Goal: Transaction & Acquisition: Purchase product/service

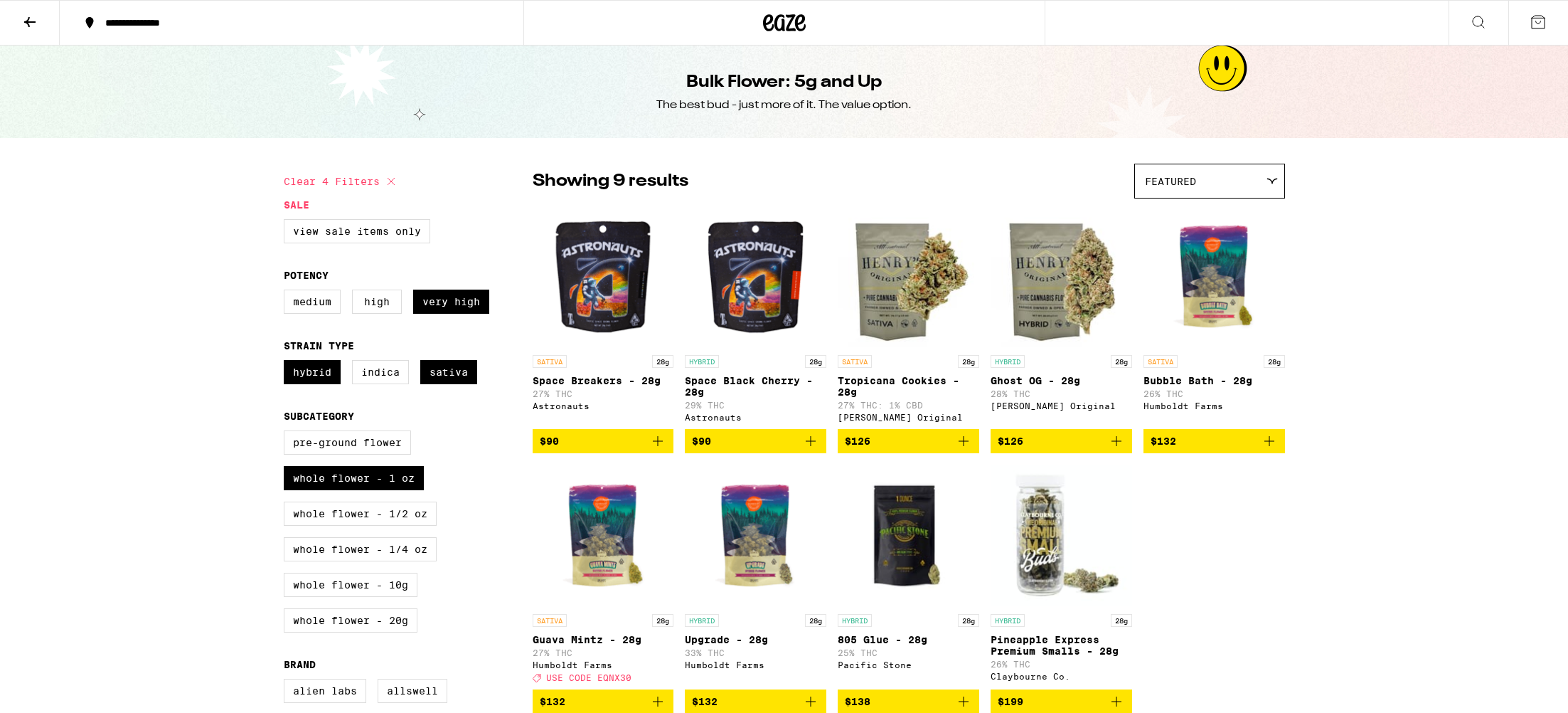
click at [763, 291] on img "Open page for Space Black Cherry - 28g from Astronauts" at bounding box center [755, 276] width 141 height 142
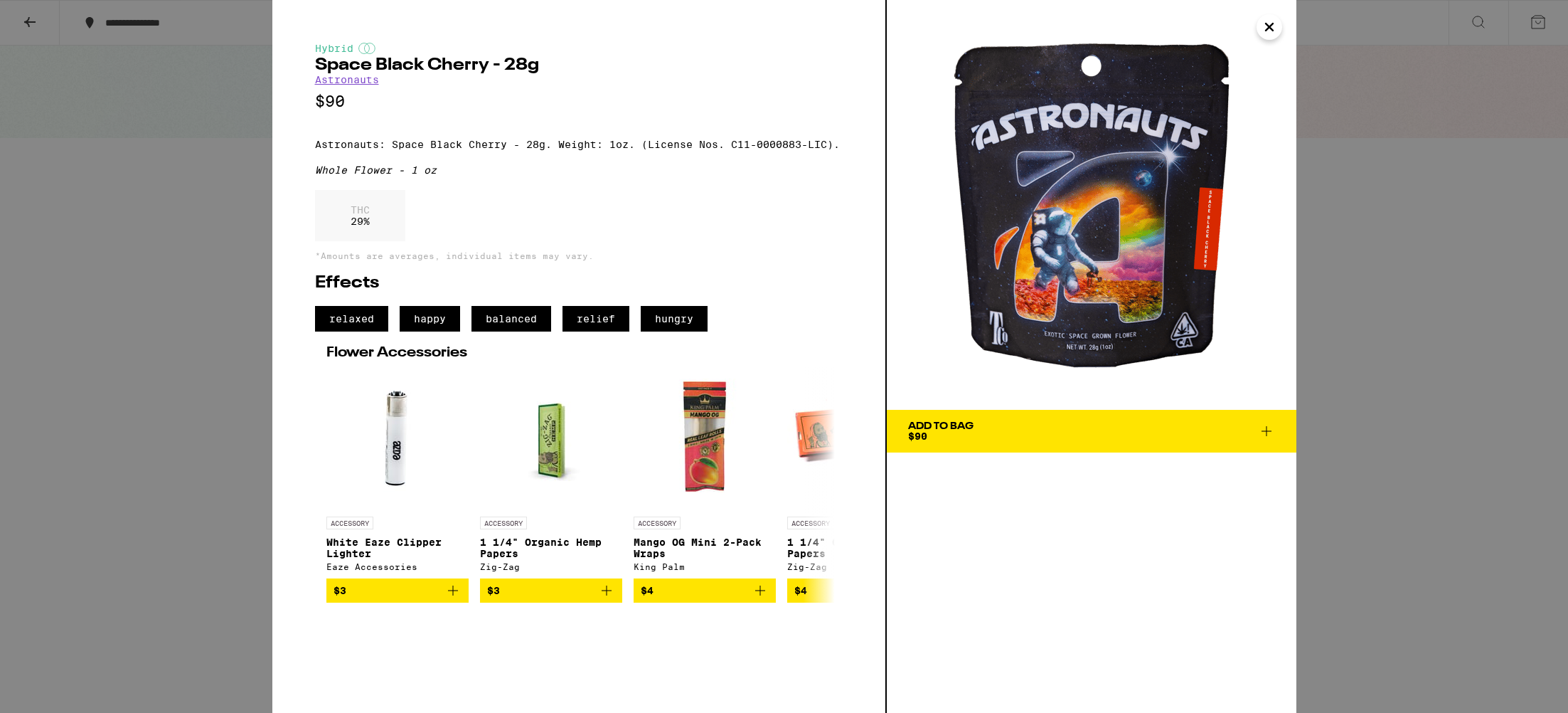
click at [972, 429] on div "Add To Bag" at bounding box center [941, 426] width 66 height 10
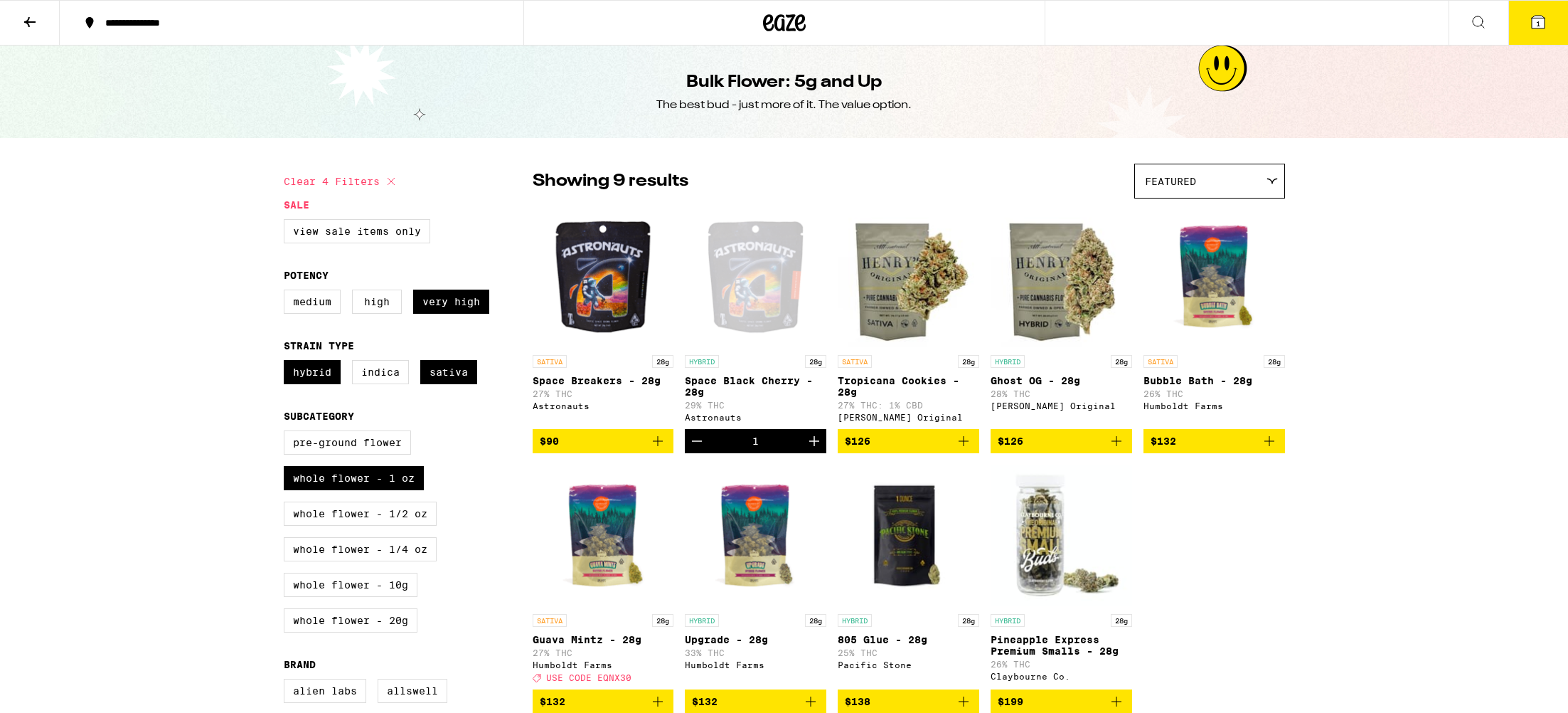
click at [1539, 26] on span "1" at bounding box center [1539, 24] width 4 height 9
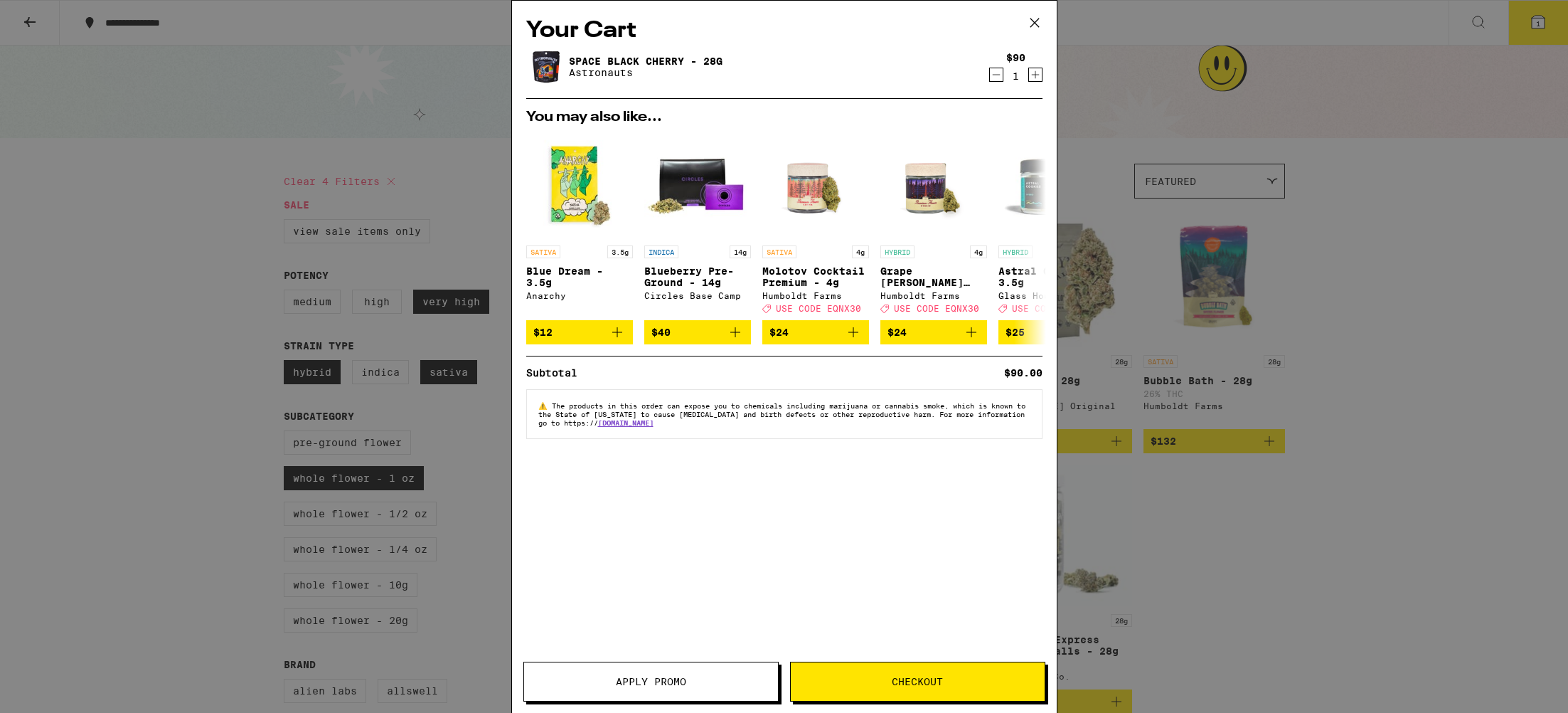
click at [697, 681] on span "Apply Promo" at bounding box center [651, 682] width 254 height 10
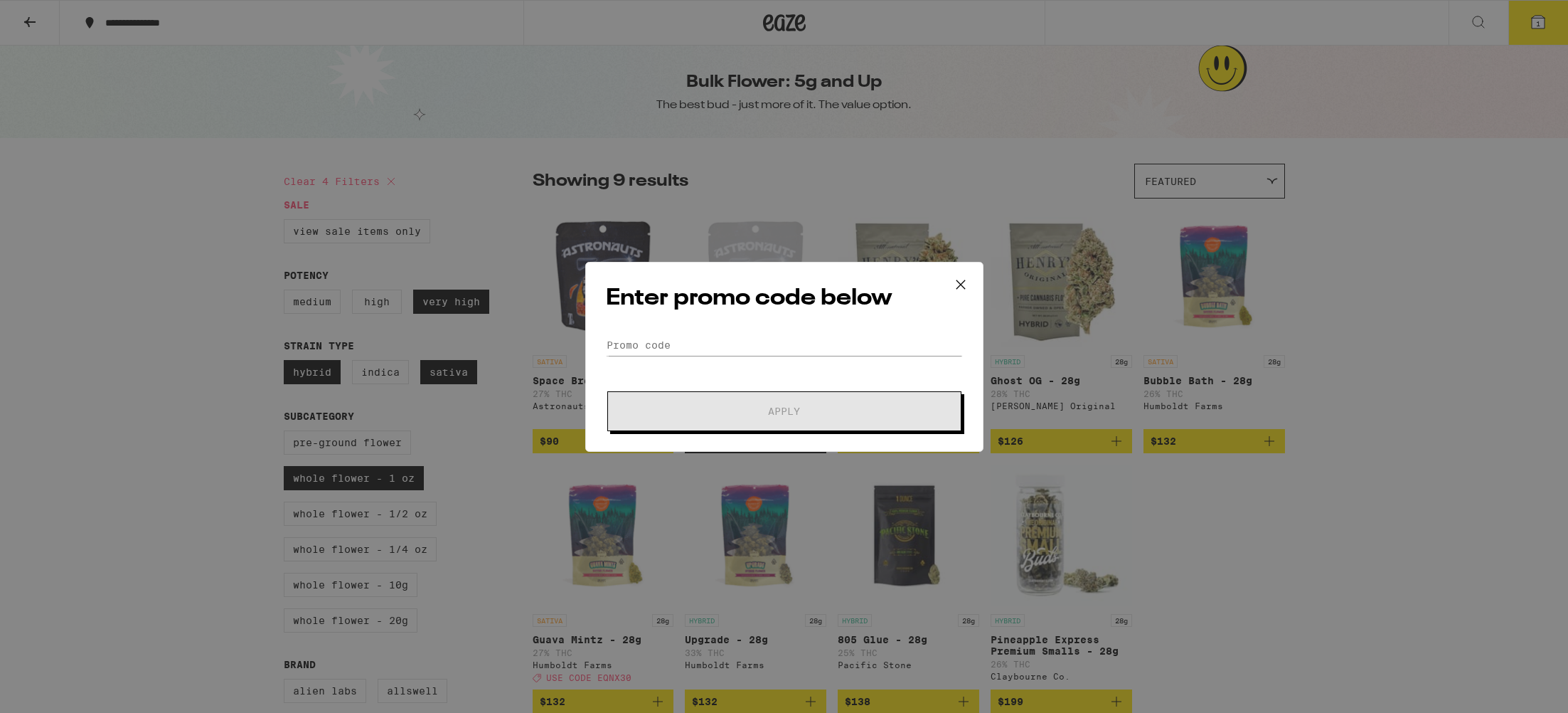
click at [681, 361] on form "Promo Code Apply" at bounding box center [784, 382] width 357 height 96
click at [677, 353] on input "Promo Code" at bounding box center [784, 345] width 357 height 21
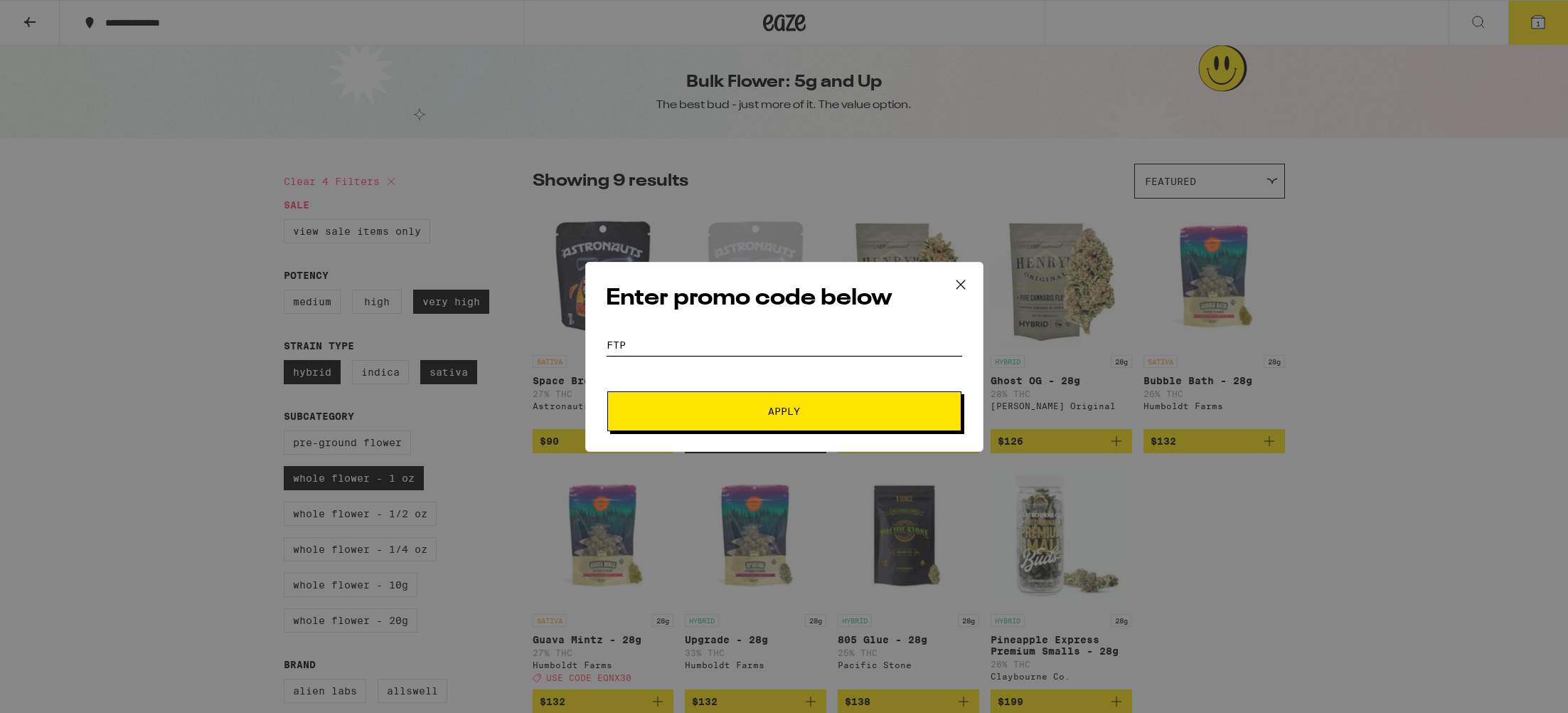
type input "FTP"
click at [755, 395] on button "Apply" at bounding box center [784, 411] width 354 height 40
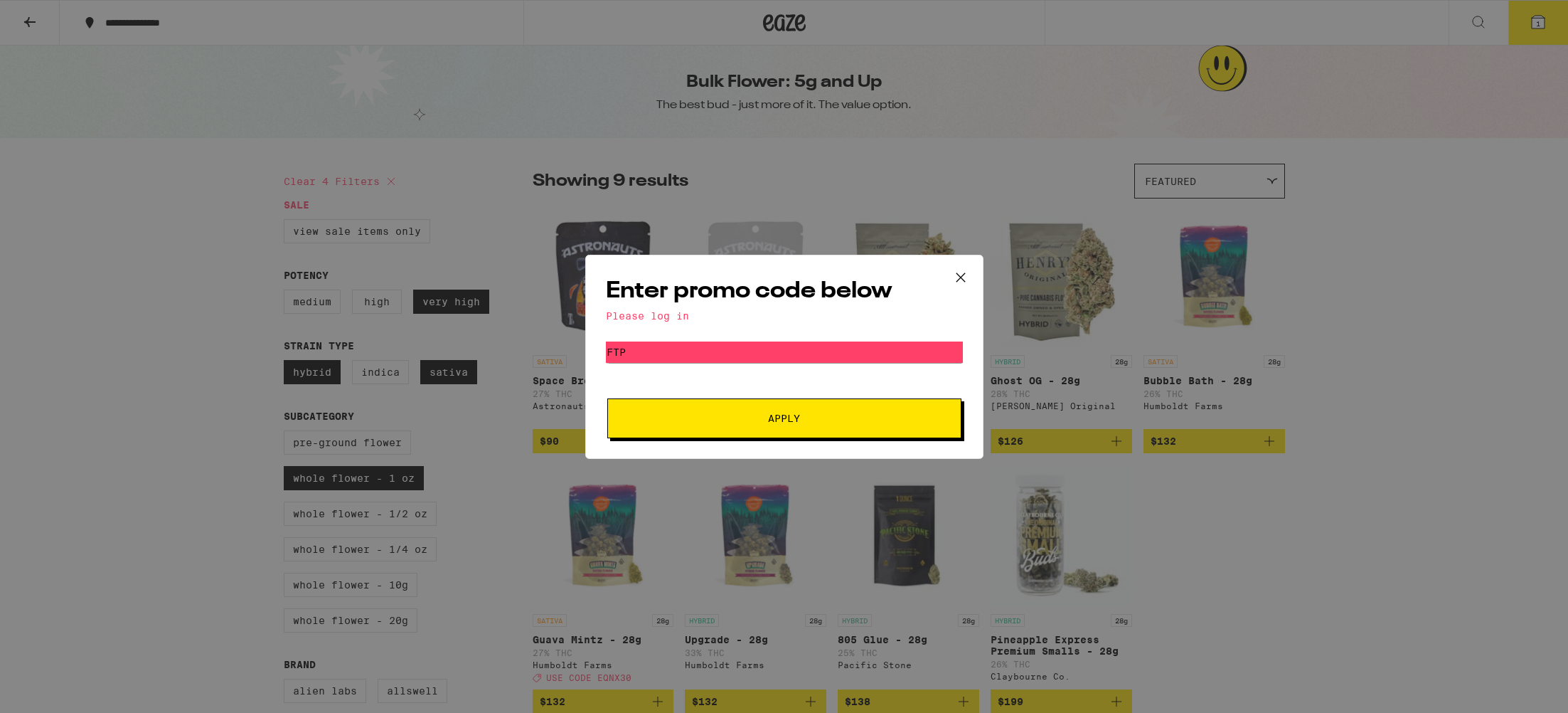
click at [963, 274] on icon at bounding box center [961, 277] width 21 height 21
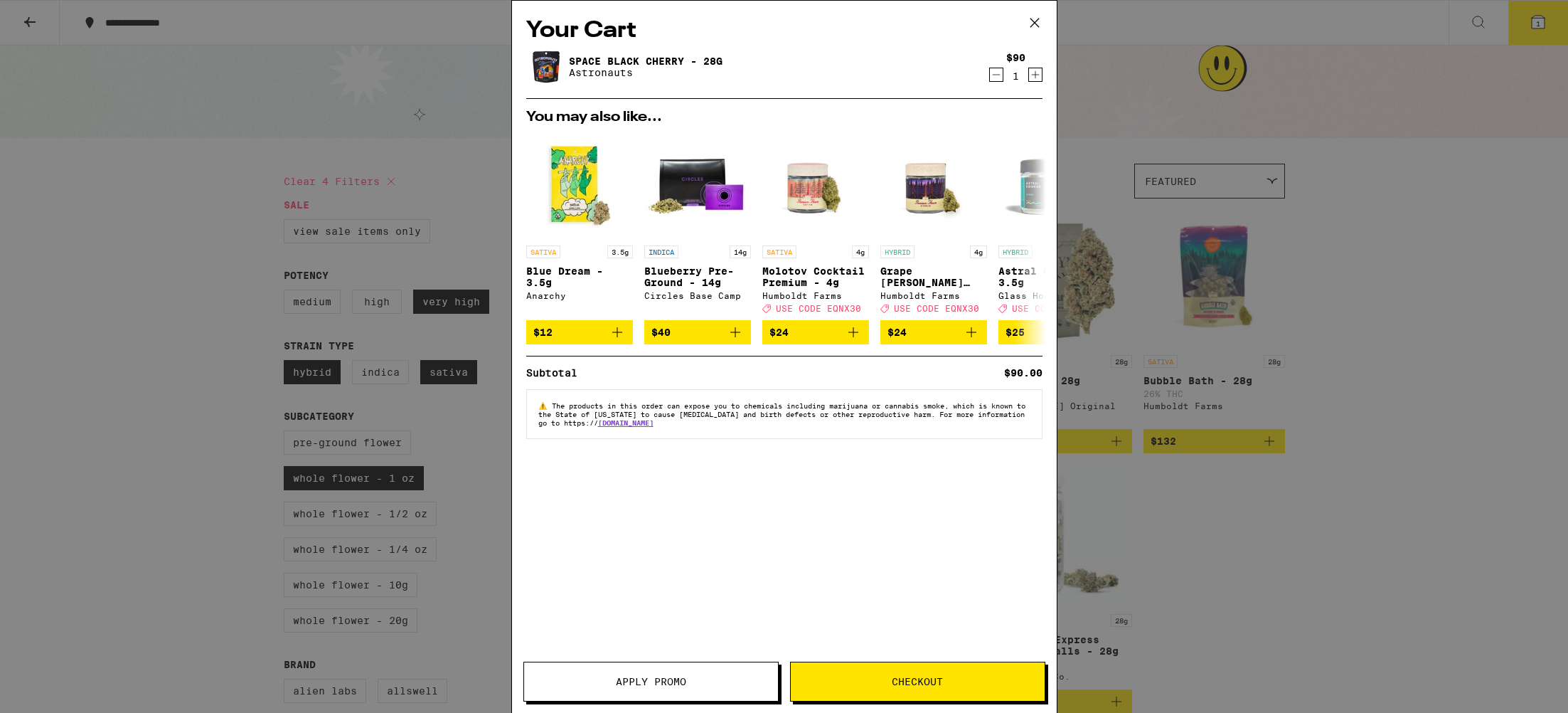
click at [967, 677] on span "Checkout" at bounding box center [917, 682] width 254 height 10
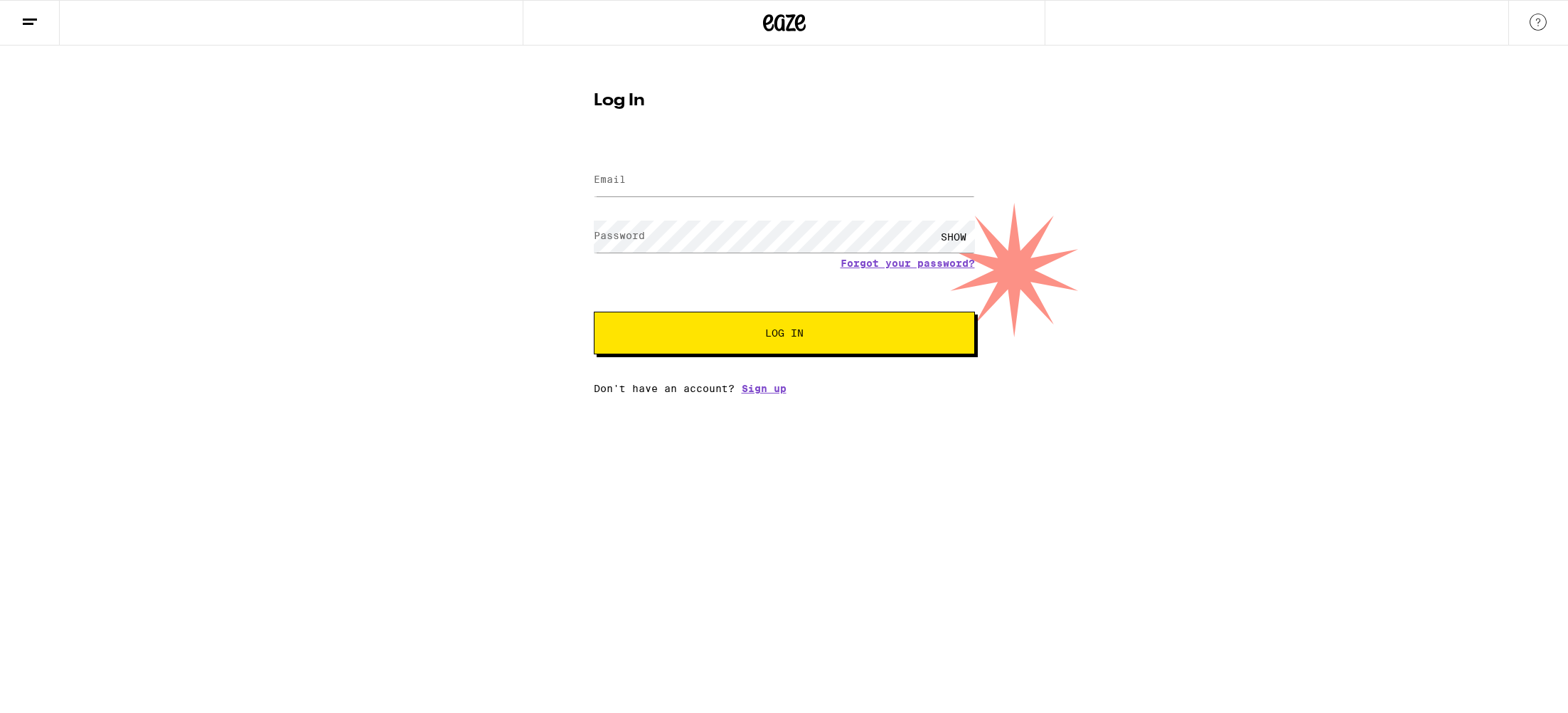
drag, startPoint x: 679, startPoint y: 163, endPoint x: 677, endPoint y: 174, distance: 11.2
click at [678, 163] on div at bounding box center [785, 180] width 381 height 42
click at [675, 179] on input "Email" at bounding box center [785, 180] width 381 height 32
type input "[EMAIL_ADDRESS][DOMAIN_NAME]"
click at [781, 387] on div "Email Email [EMAIL_ADDRESS][DOMAIN_NAME] Password Password SHOW Forgot your pas…" at bounding box center [785, 270] width 381 height 249
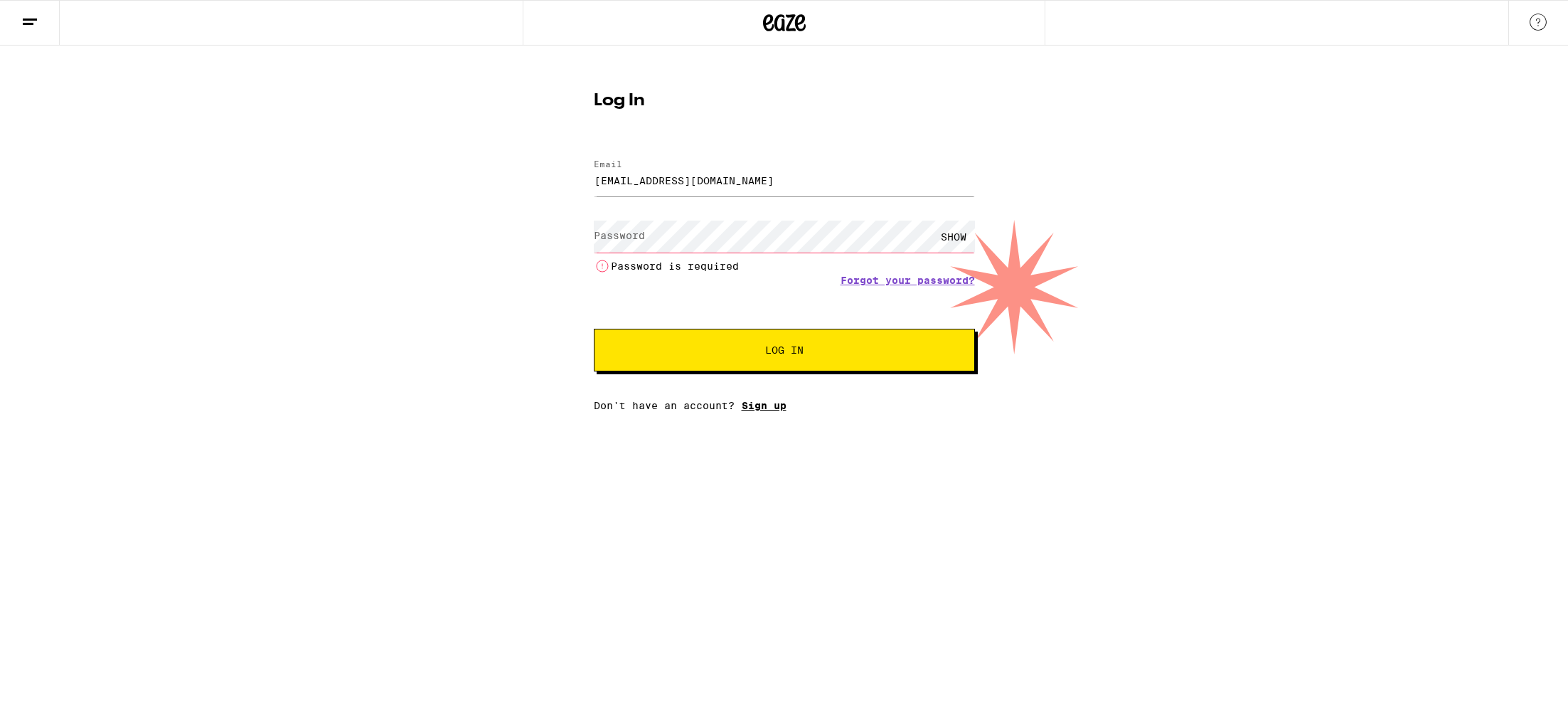
click at [779, 405] on link "Sign up" at bounding box center [764, 405] width 45 height 11
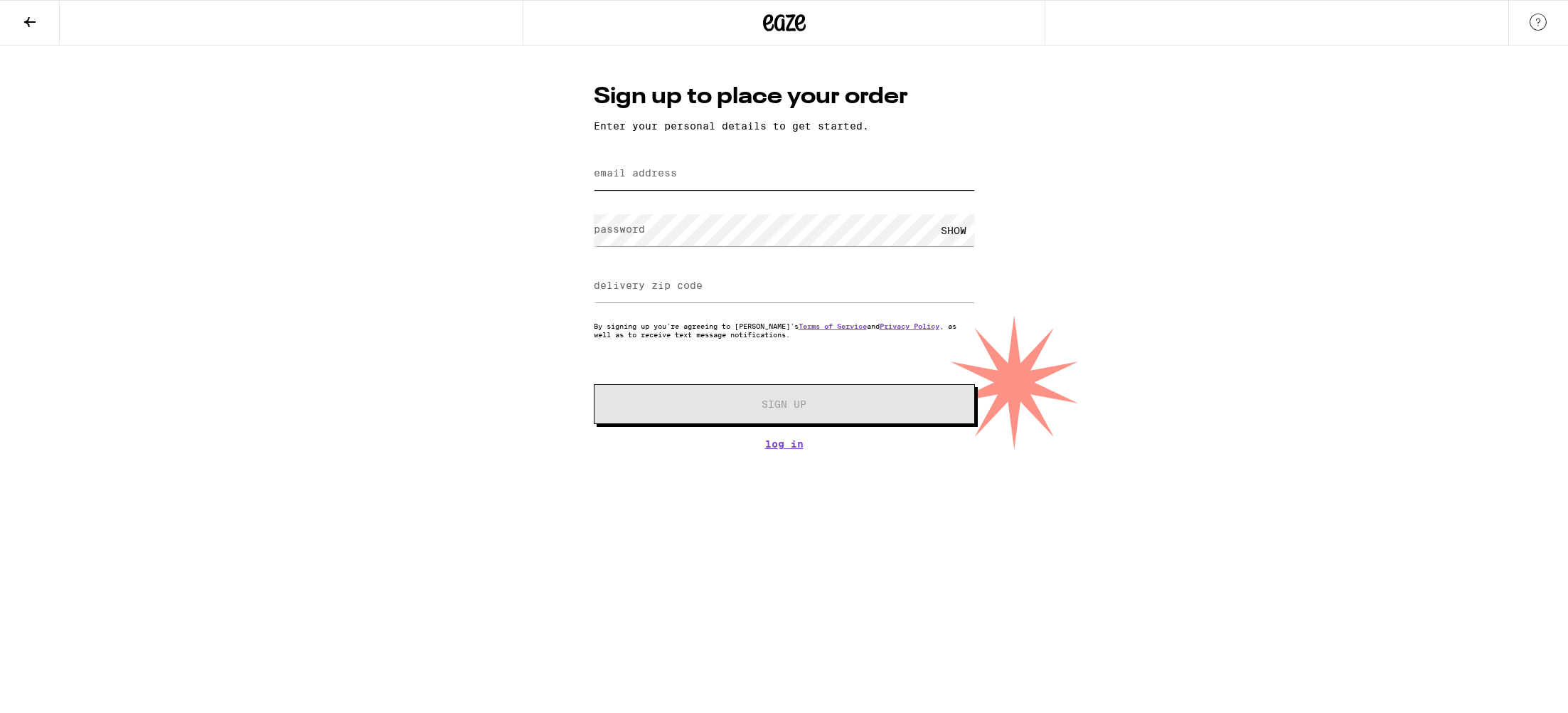
click at [678, 178] on input "email address" at bounding box center [785, 173] width 381 height 32
type input "[EMAIL_ADDRESS][DOMAIN_NAME]"
click at [949, 233] on div "SHOW" at bounding box center [953, 230] width 43 height 32
click at [949, 233] on div "HIDE" at bounding box center [953, 230] width 43 height 32
click at [710, 295] on input "delivery zip code" at bounding box center [785, 286] width 381 height 32
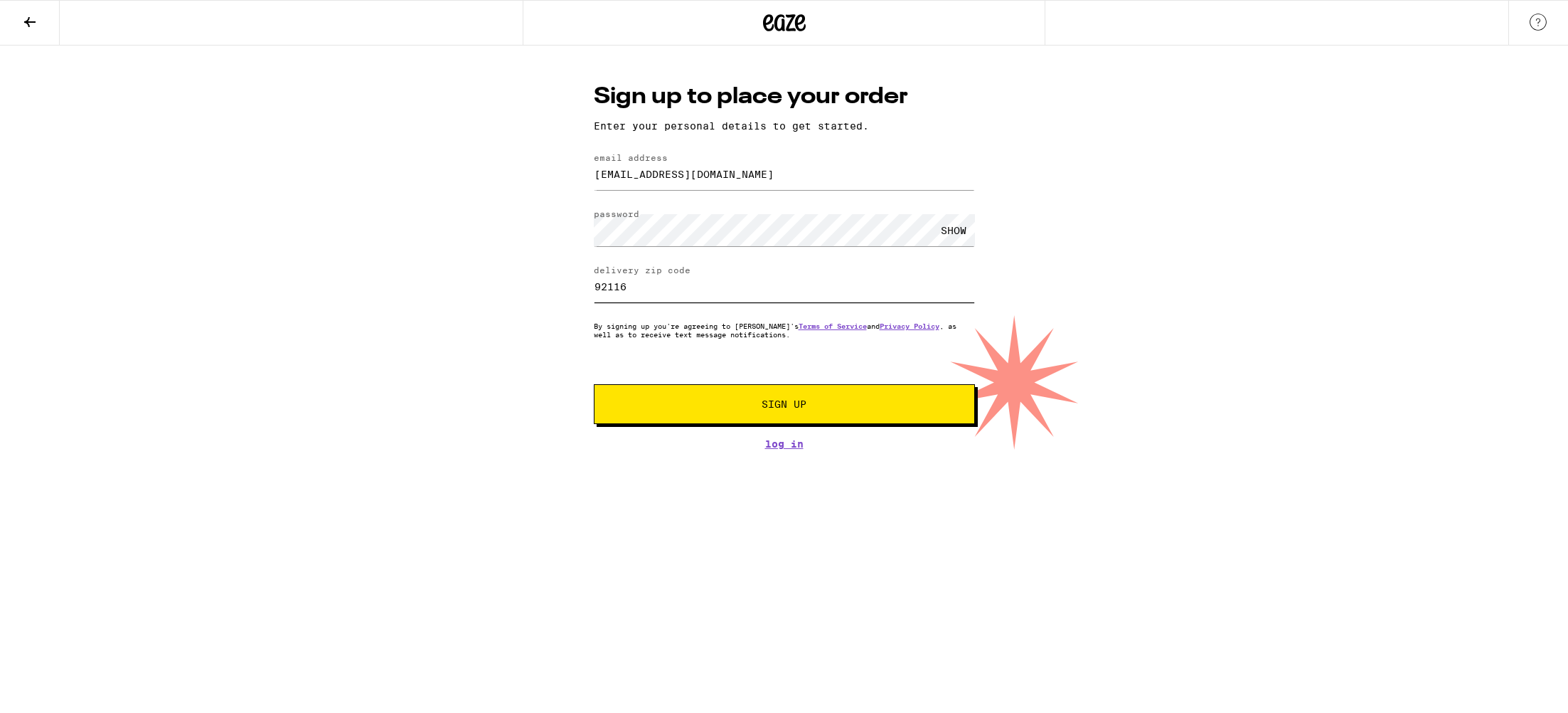
type input "92116"
click at [800, 402] on span "Sign Up" at bounding box center [784, 404] width 45 height 10
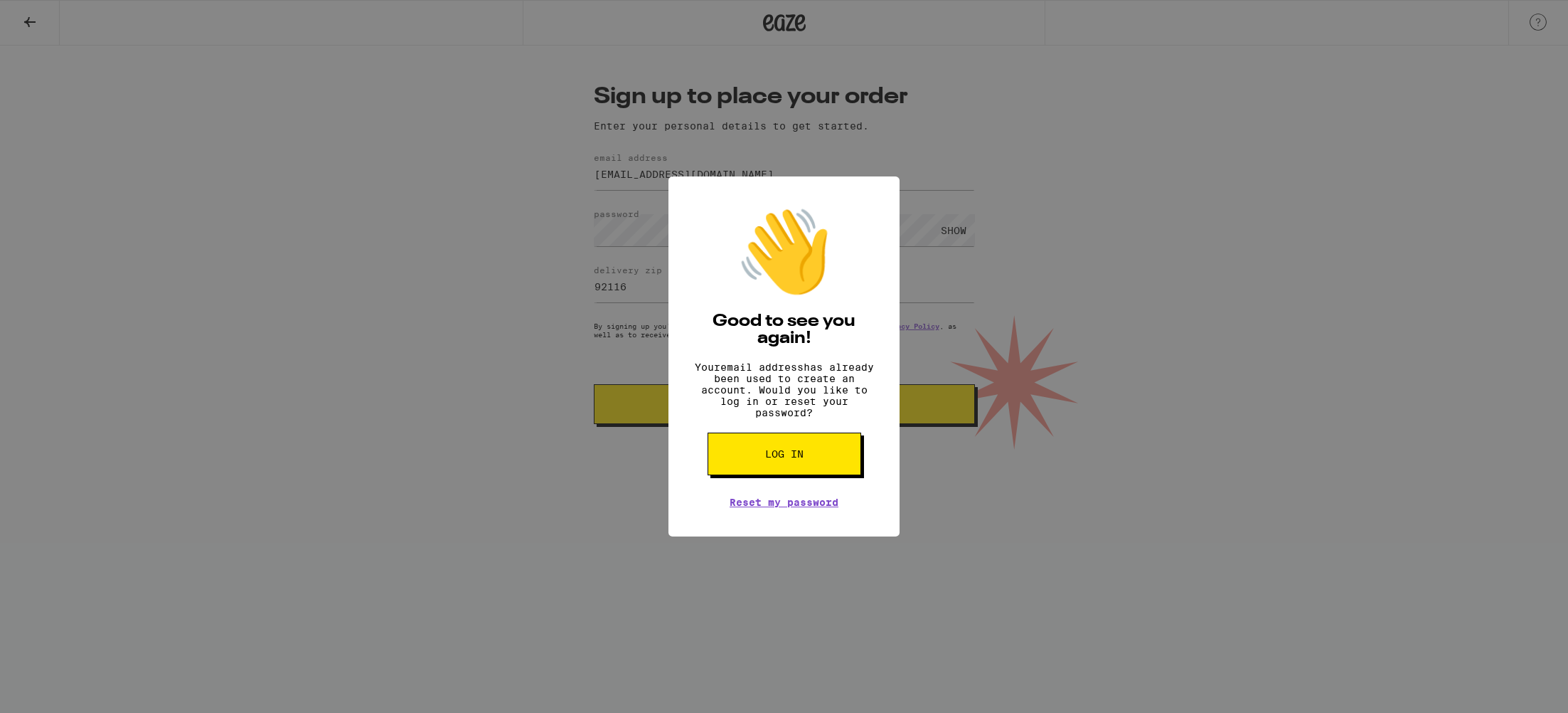
click at [789, 459] on span "Log in" at bounding box center [784, 454] width 38 height 10
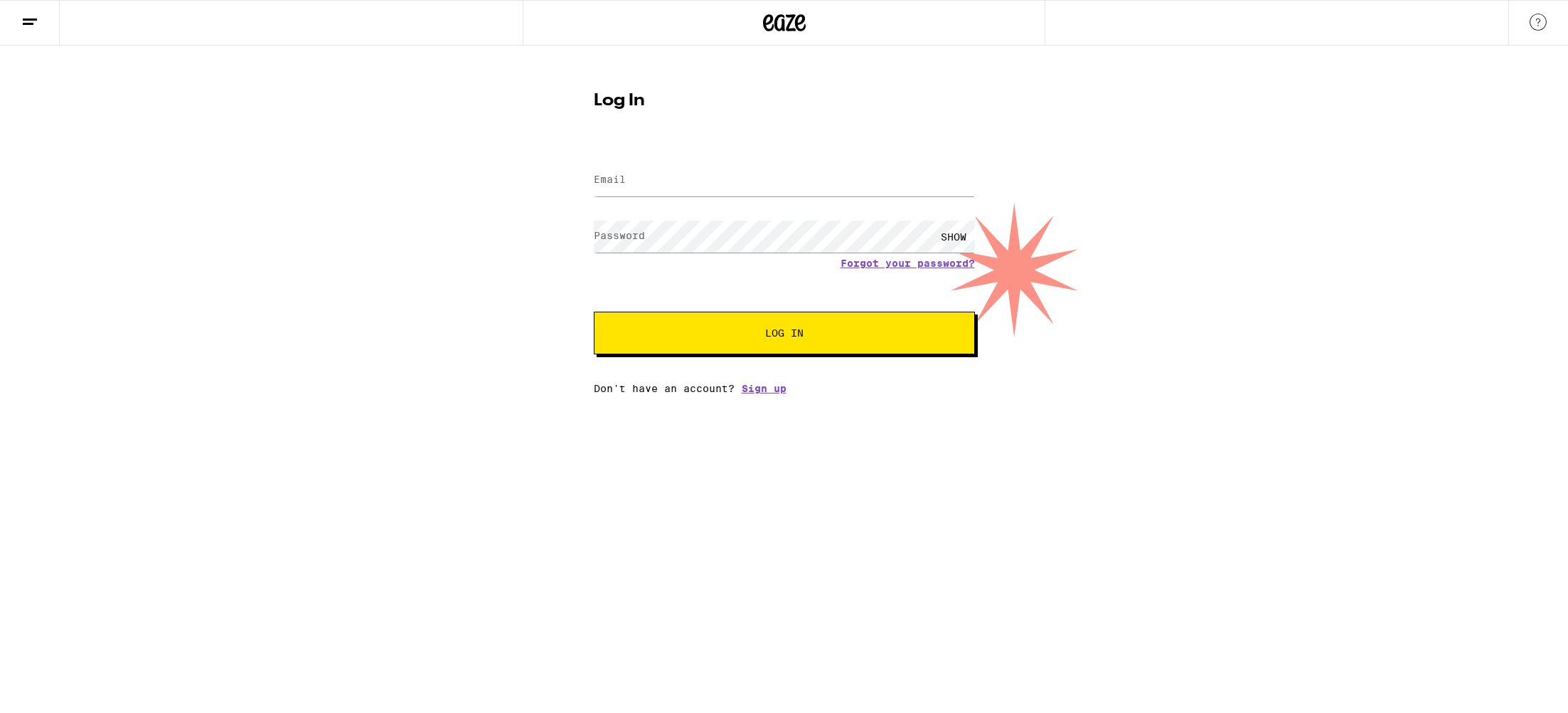
type input "[EMAIL_ADDRESS][DOMAIN_NAME]"
click at [809, 324] on button "Log In" at bounding box center [785, 333] width 381 height 43
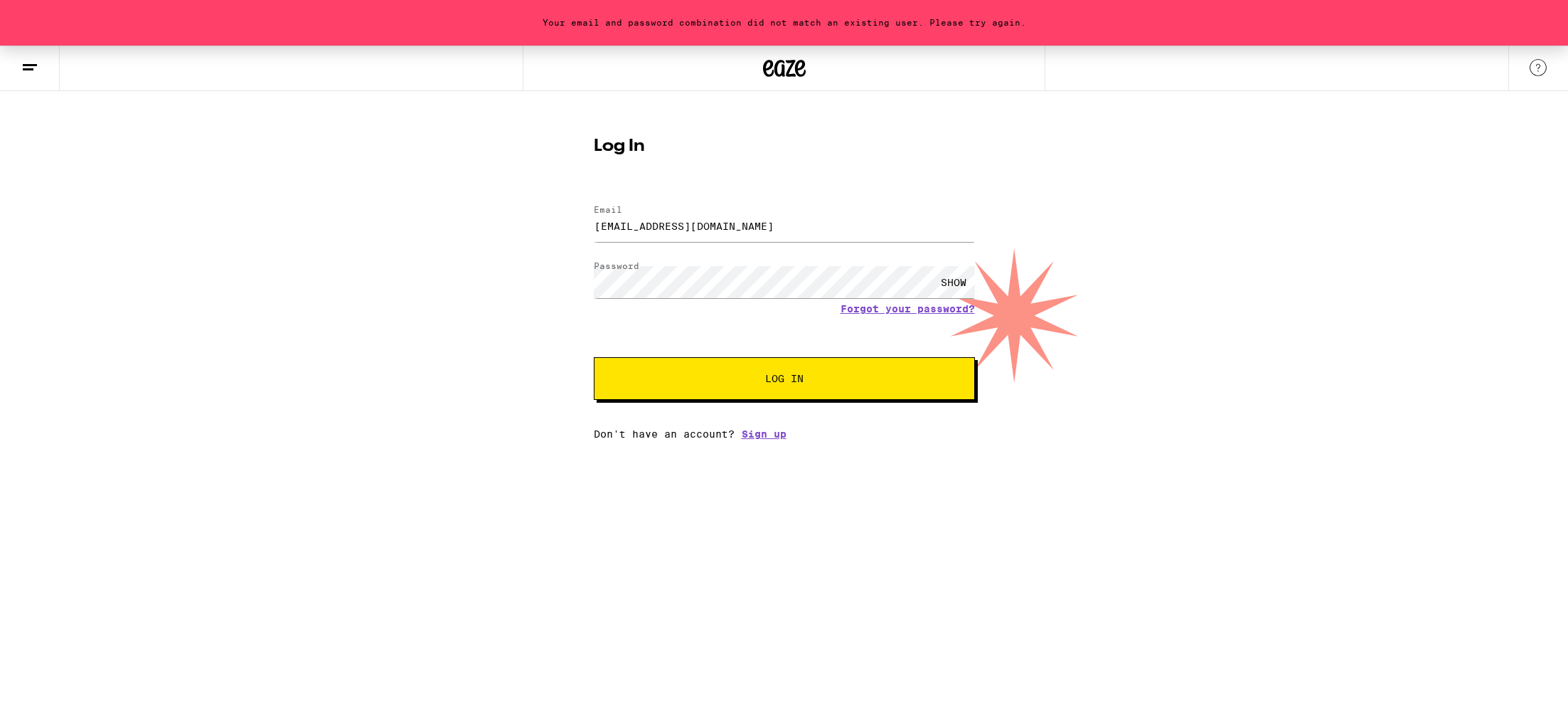
drag, startPoint x: 971, startPoint y: 280, endPoint x: 958, endPoint y: 281, distance: 13.0
click at [965, 281] on div "SHOW" at bounding box center [953, 281] width 43 height 32
click at [903, 310] on link "Forgot your password?" at bounding box center [908, 309] width 135 height 11
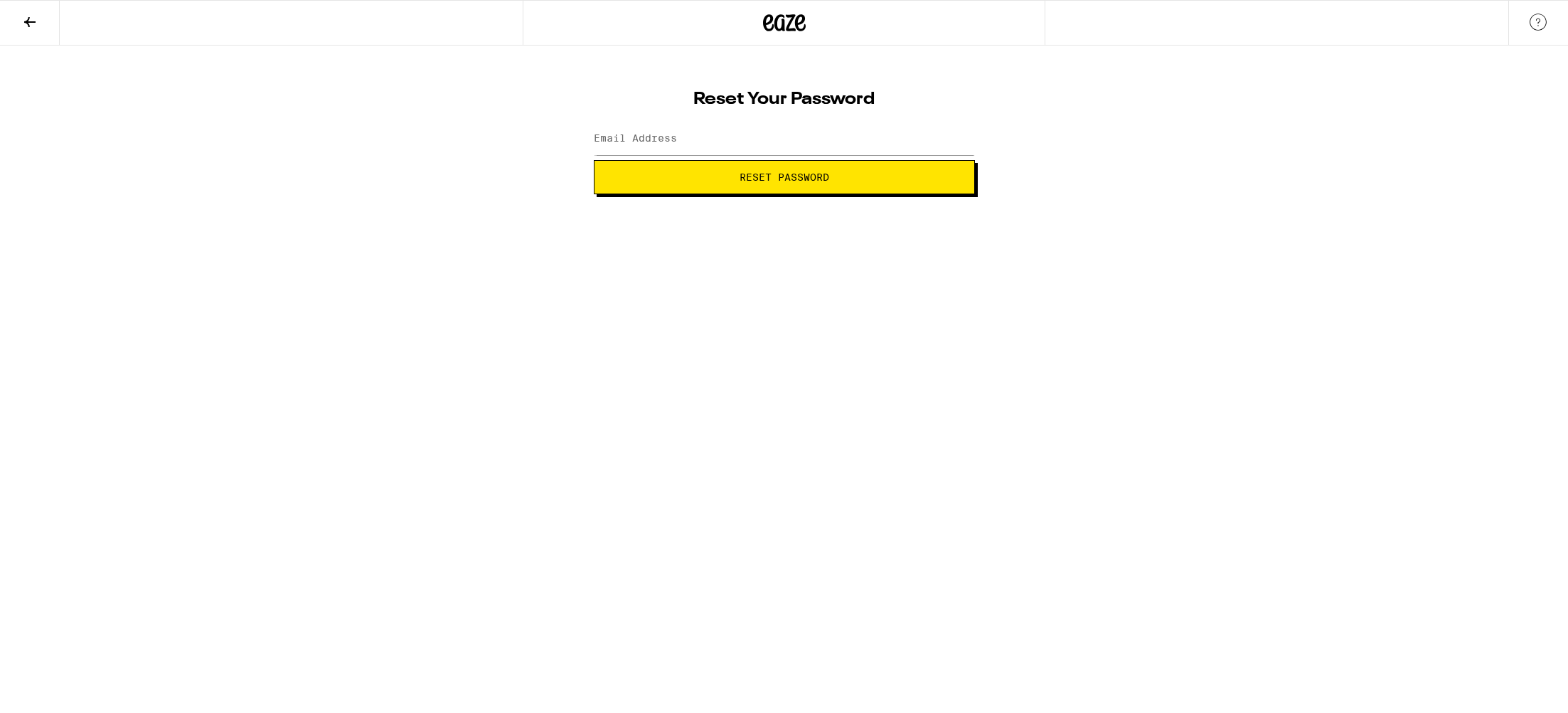
click at [765, 181] on span "Reset Password" at bounding box center [785, 178] width 90 height 10
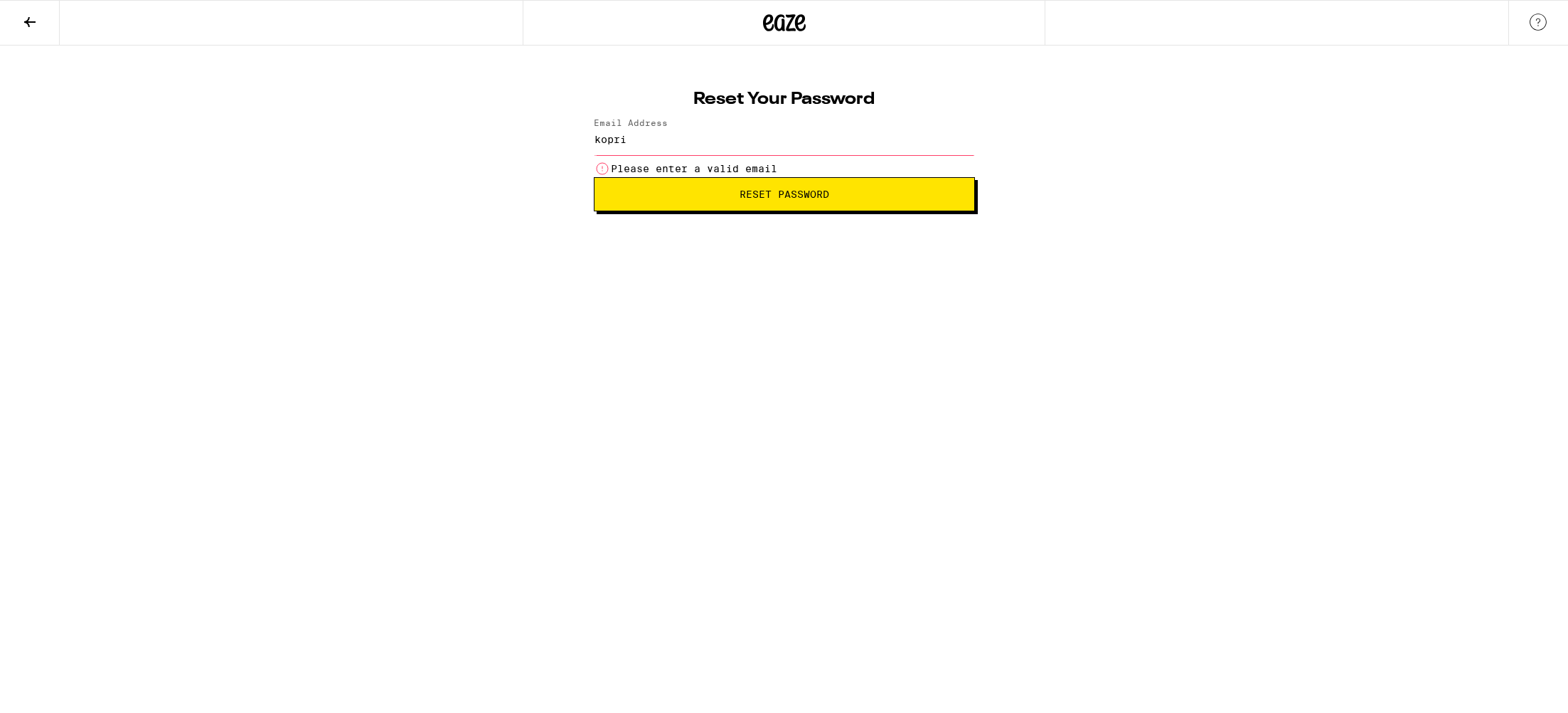
click at [1023, 211] on html "Reset Your Password Email Address kopri Please enter a valid email Reset Passwo…" at bounding box center [784, 105] width 1568 height 211
click at [692, 133] on input "kopri" at bounding box center [785, 138] width 381 height 32
type input "[EMAIL_ADDRESS][DOMAIN_NAME]"
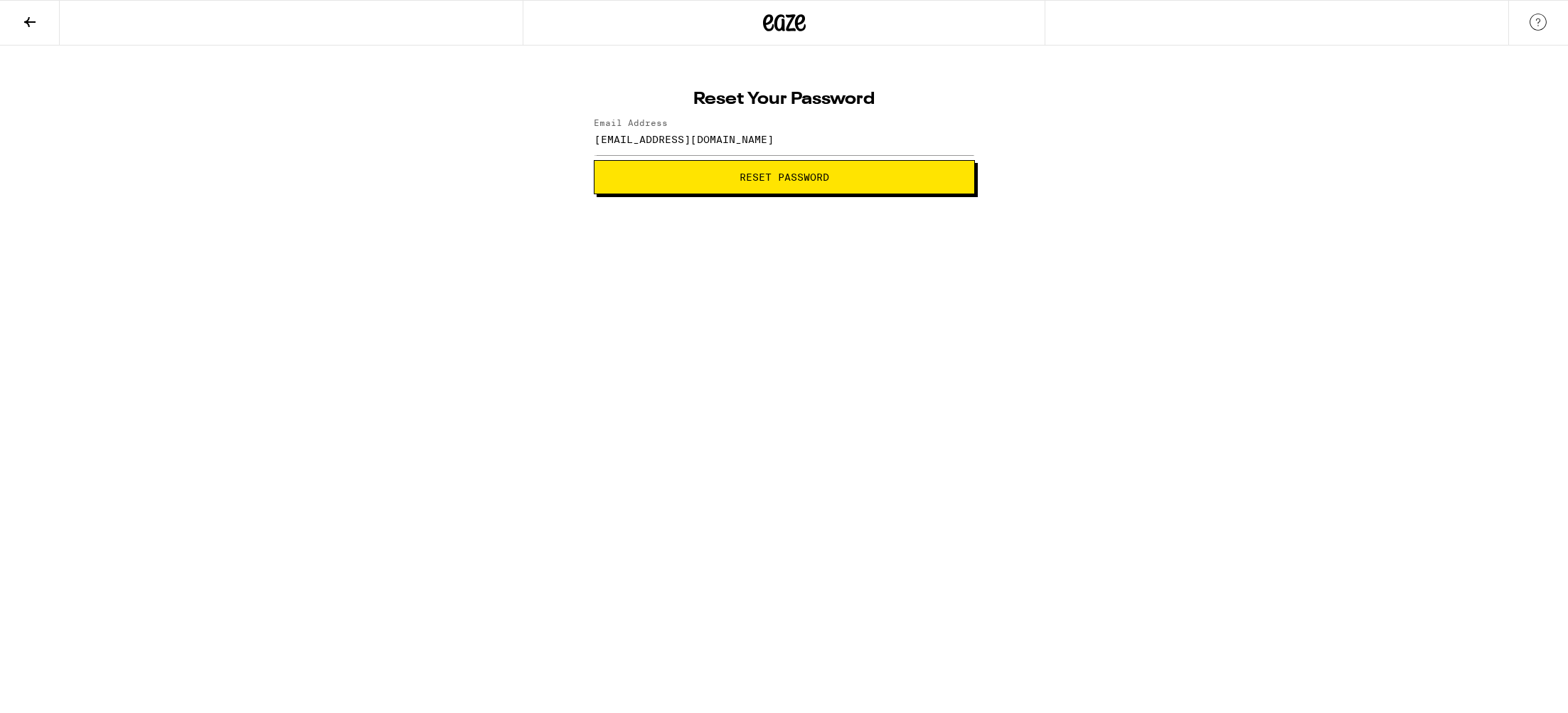
click at [798, 178] on span "Reset Password" at bounding box center [785, 178] width 90 height 10
click at [947, 136] on div "SHOW" at bounding box center [953, 138] width 43 height 32
click at [783, 172] on span "Submit" at bounding box center [784, 178] width 38 height 10
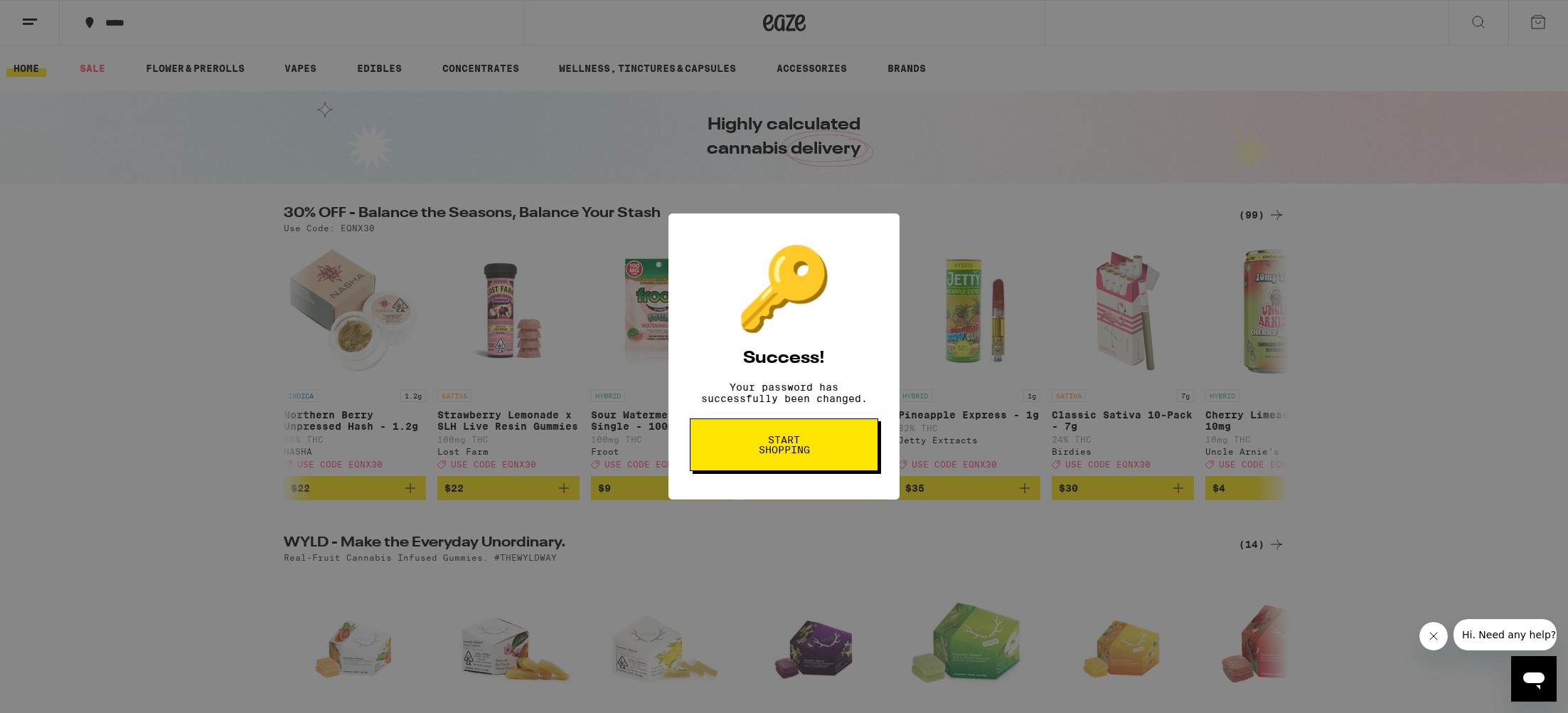
click at [796, 454] on span "Start shopping" at bounding box center [783, 444] width 73 height 20
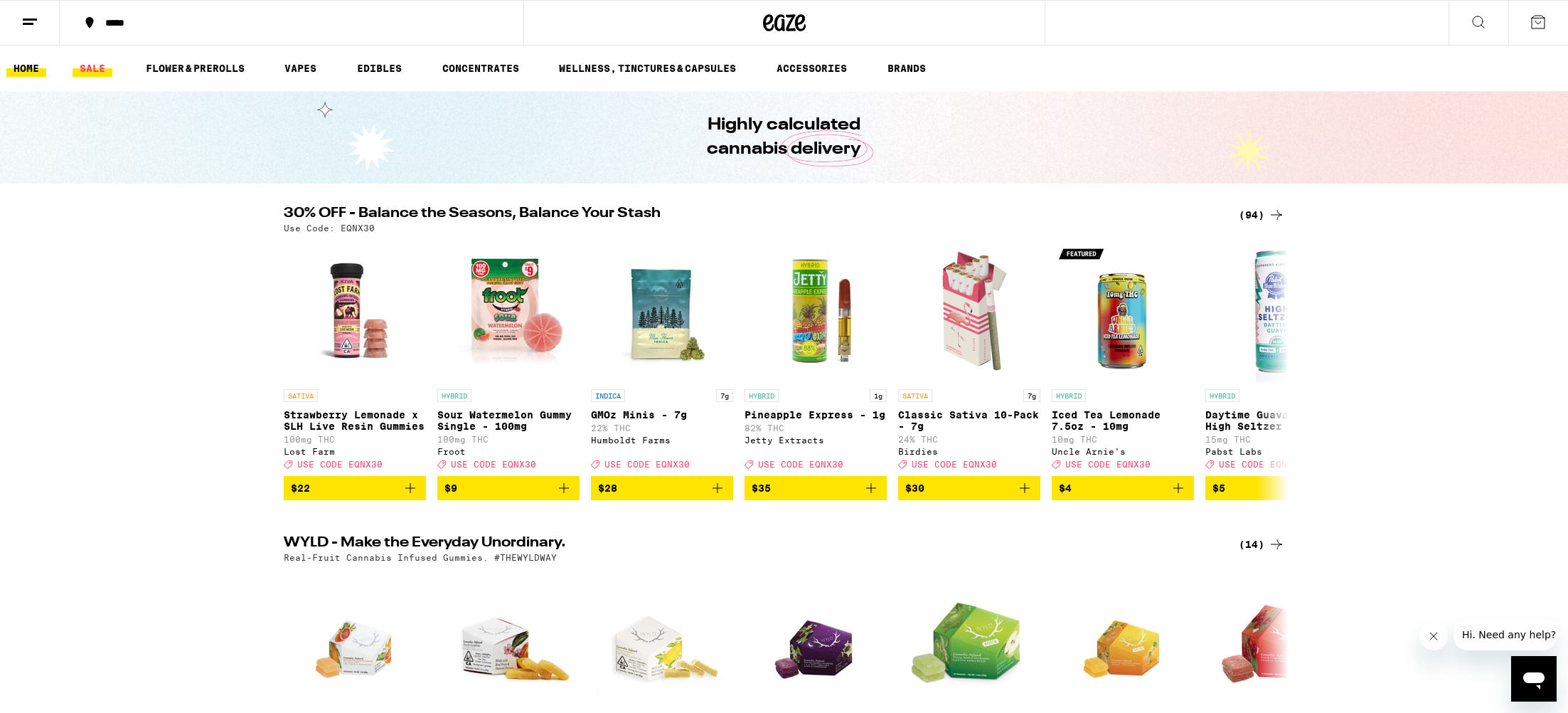
click at [99, 73] on link "SALE" at bounding box center [93, 68] width 40 height 17
click at [178, 63] on link "FLOWER & PREROLLS" at bounding box center [195, 68] width 113 height 17
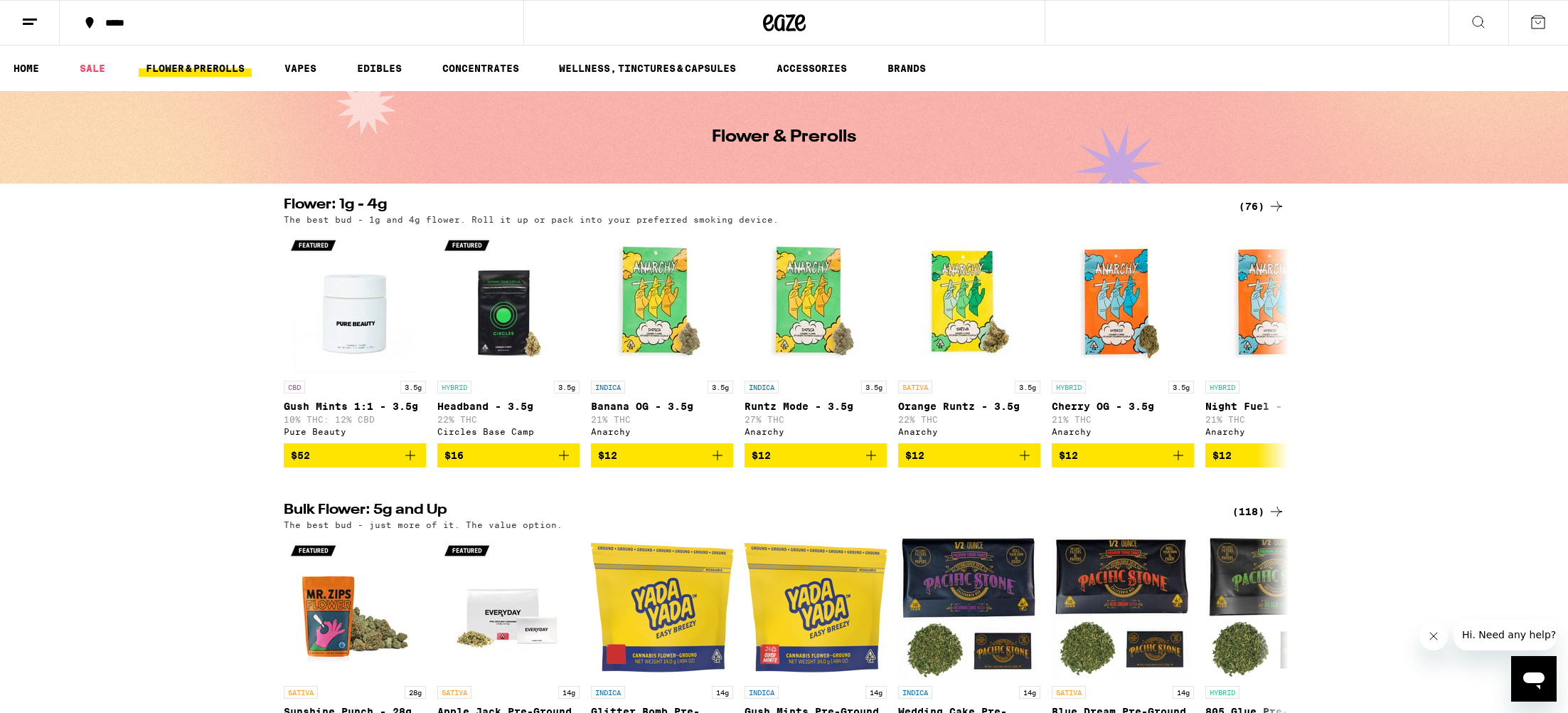
click at [230, 64] on link "FLOWER & PREROLLS" at bounding box center [195, 68] width 113 height 17
click at [40, 72] on link "HOME" at bounding box center [27, 68] width 40 height 17
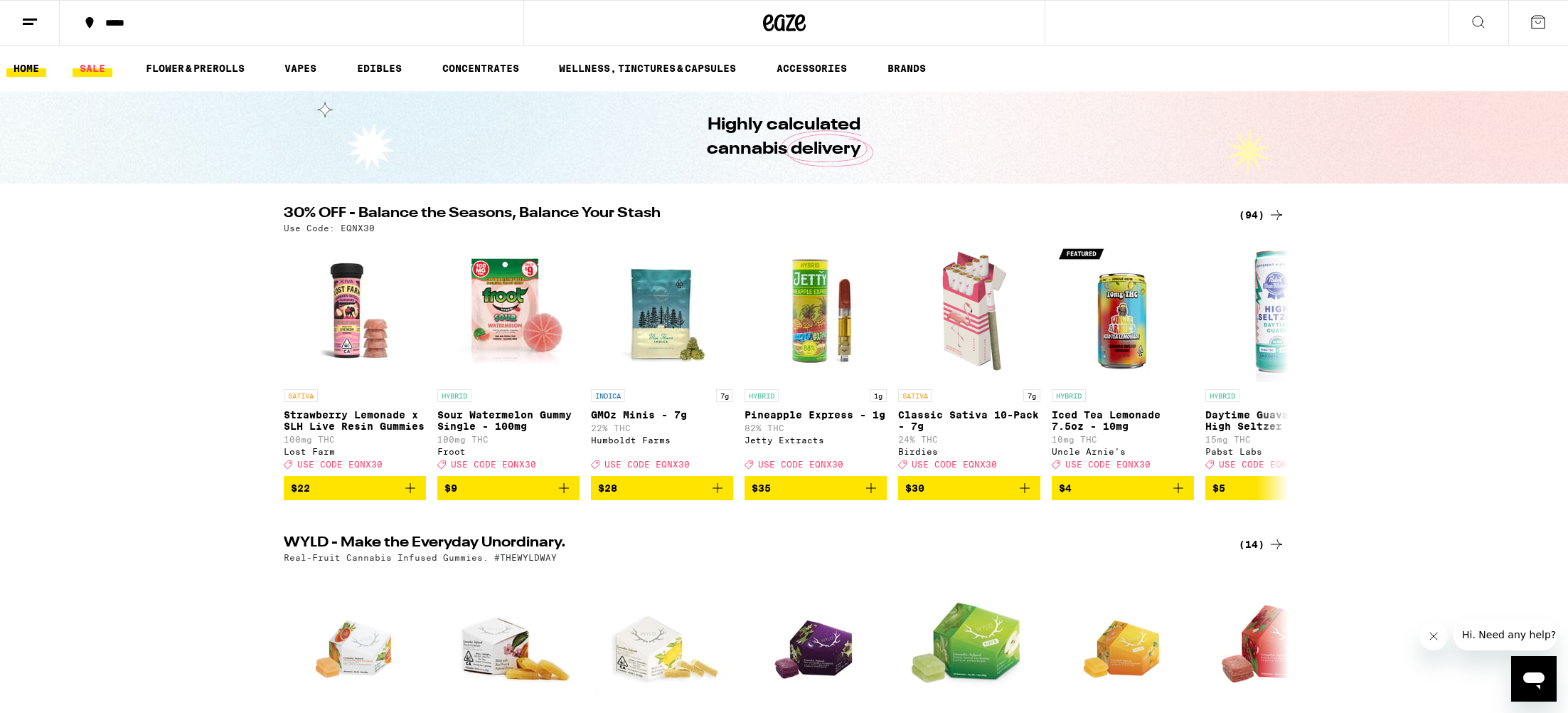
click at [94, 67] on link "SALE" at bounding box center [93, 68] width 40 height 17
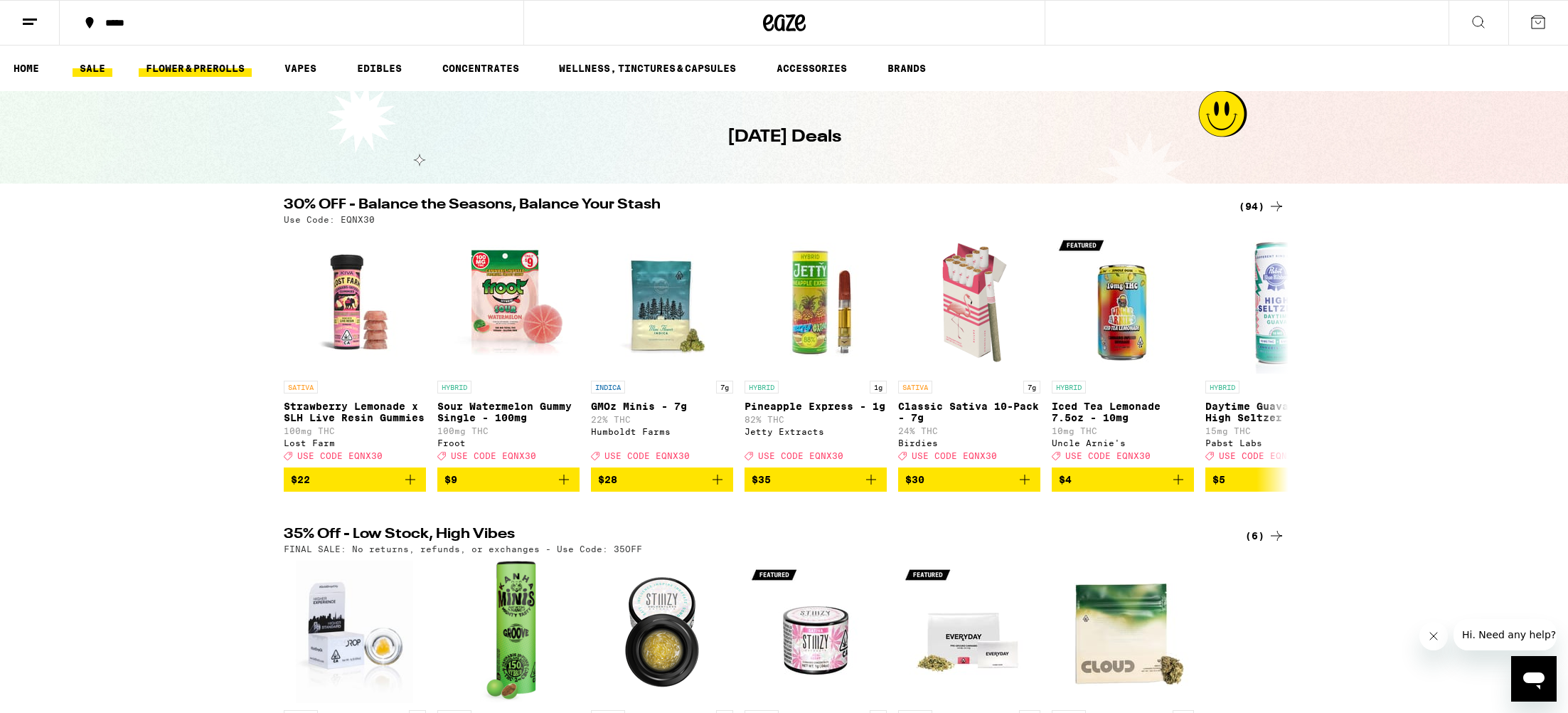
click at [202, 65] on link "FLOWER & PREROLLS" at bounding box center [195, 68] width 113 height 17
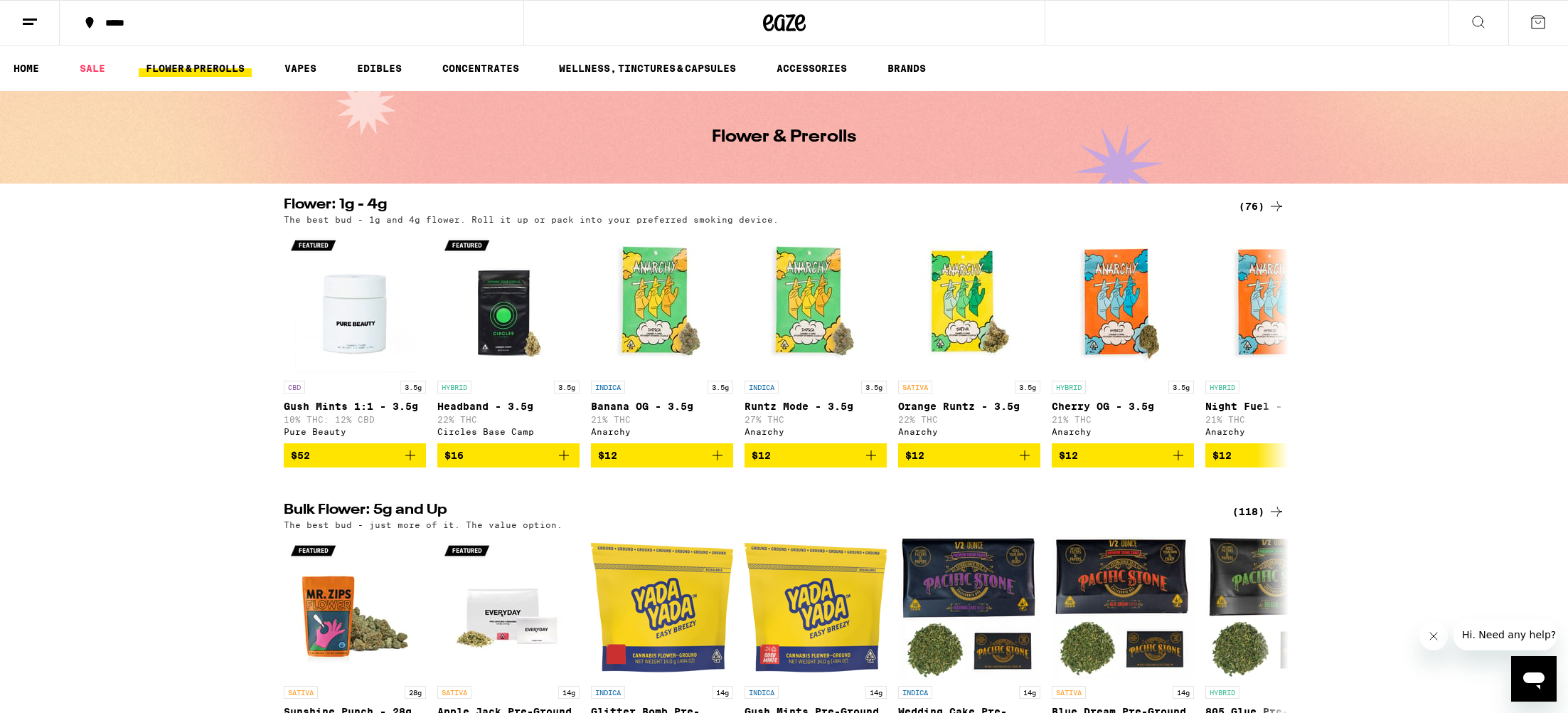
click at [1553, 19] on button at bounding box center [1538, 23] width 60 height 44
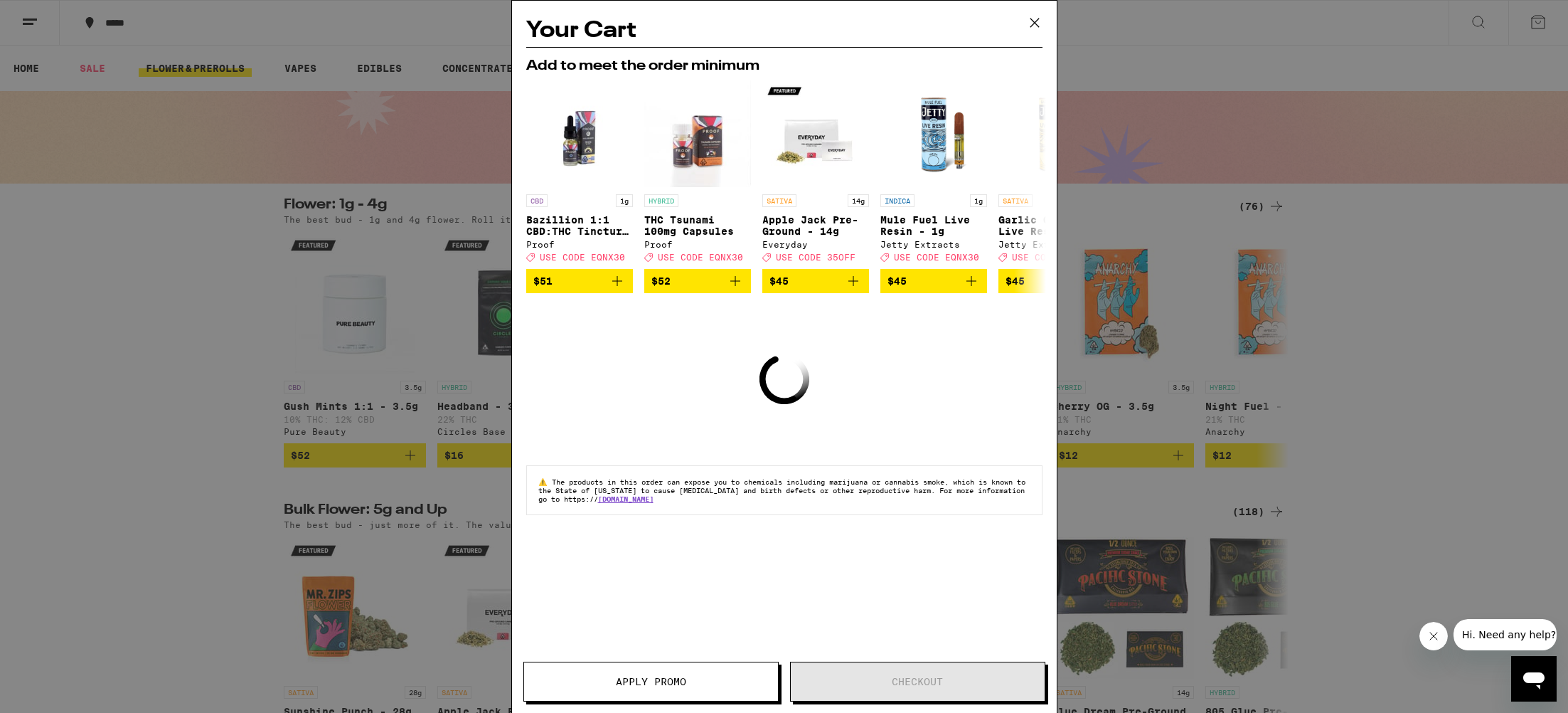
click at [1035, 19] on icon at bounding box center [1034, 22] width 21 height 21
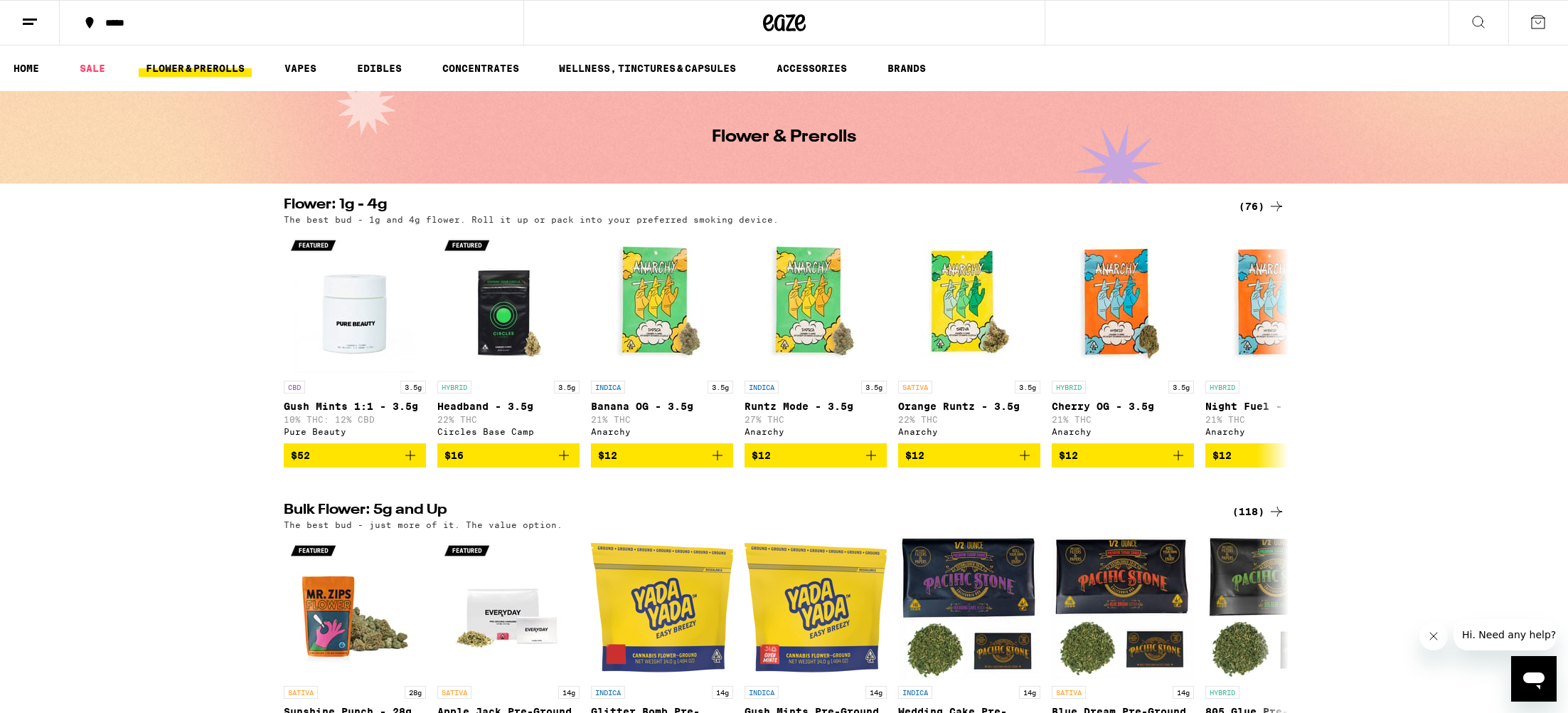
click at [1466, 32] on button at bounding box center [1478, 23] width 60 height 45
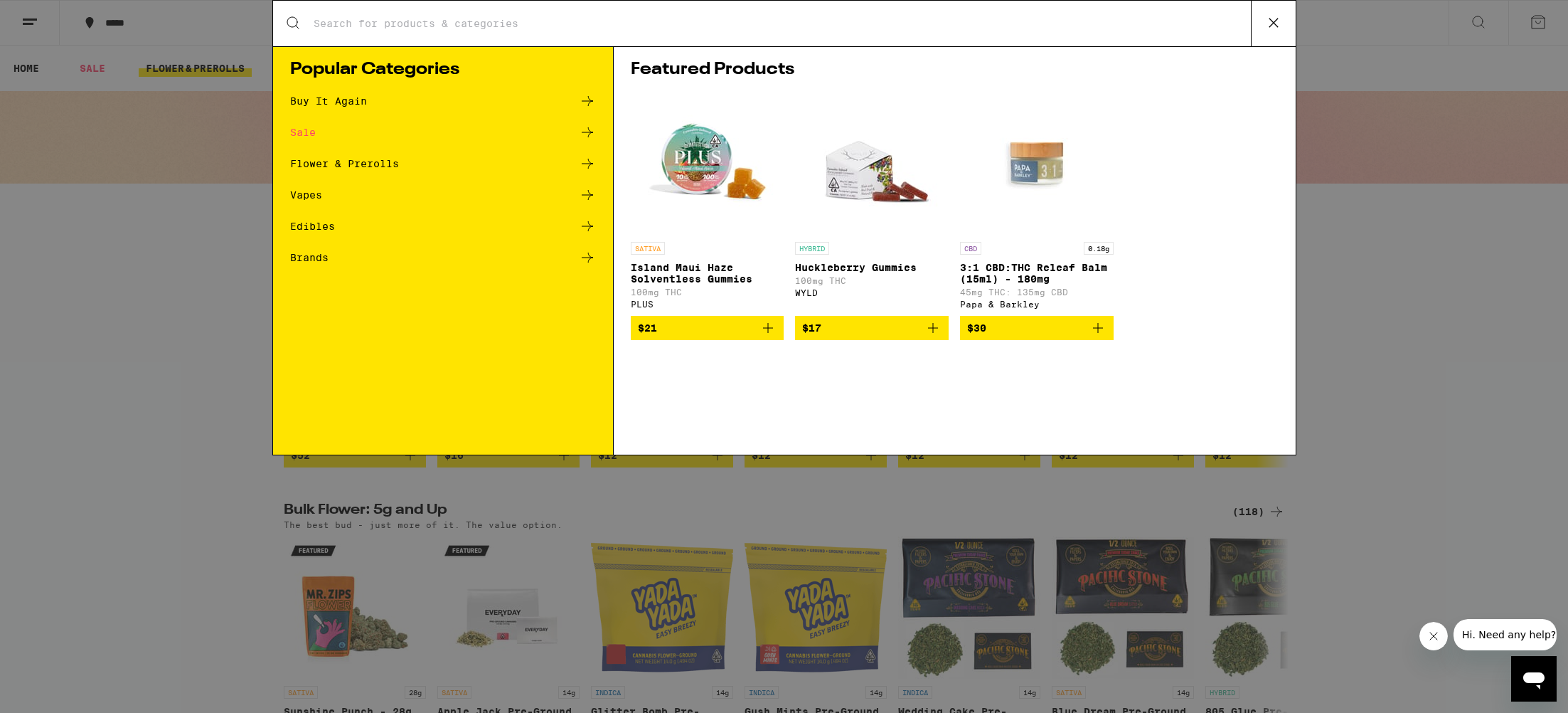
click at [375, 164] on div "Flower & Prerolls" at bounding box center [345, 164] width 109 height 10
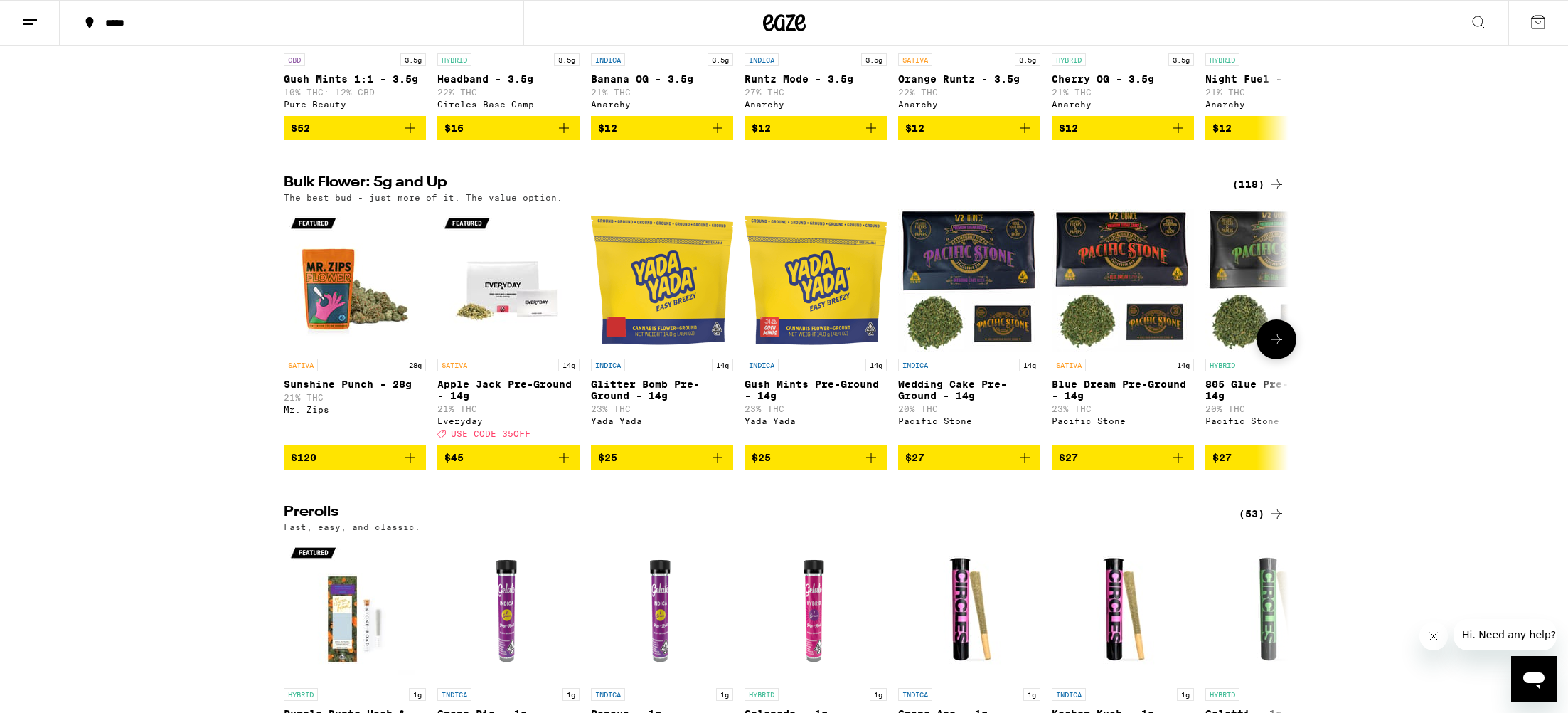
scroll to position [393, 0]
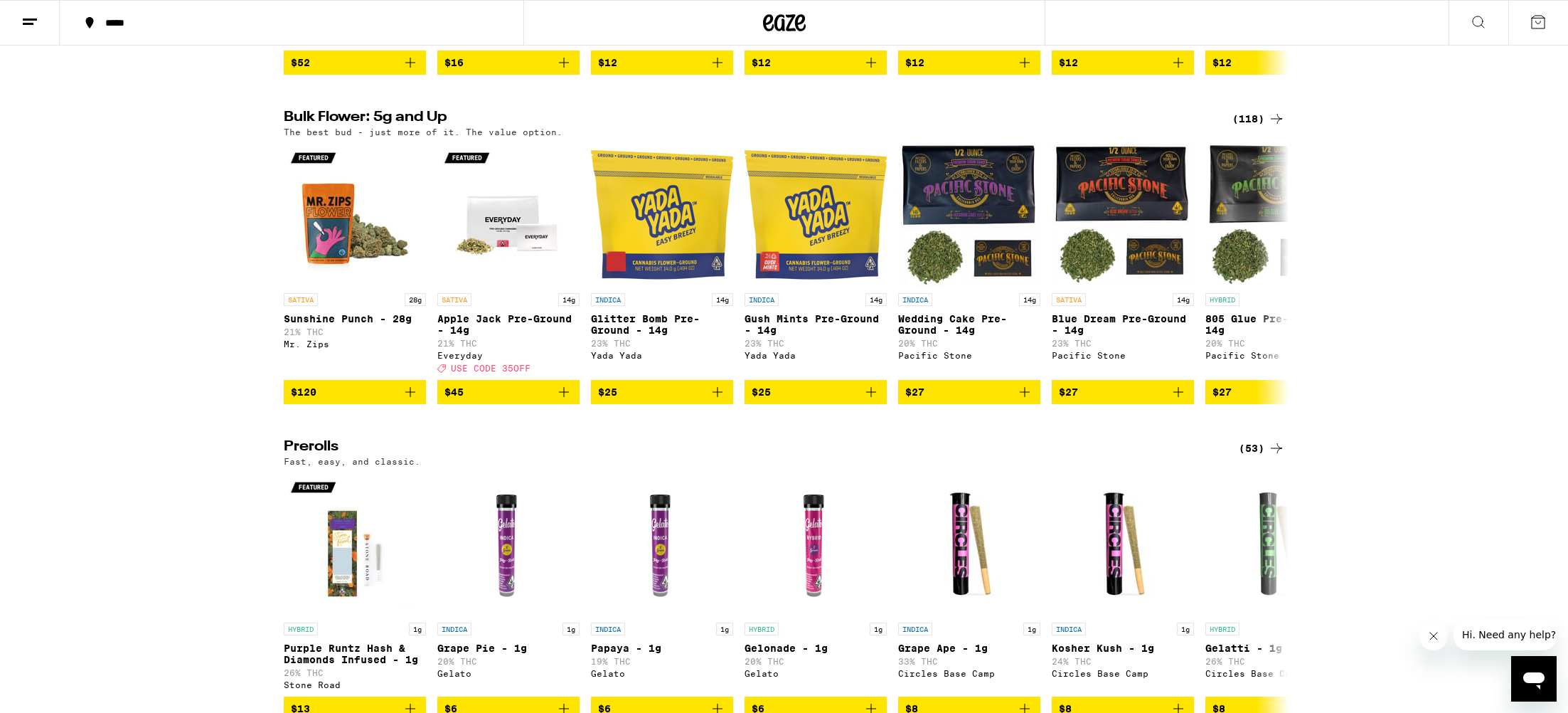
click at [1257, 127] on div "(118)" at bounding box center [1258, 119] width 52 height 17
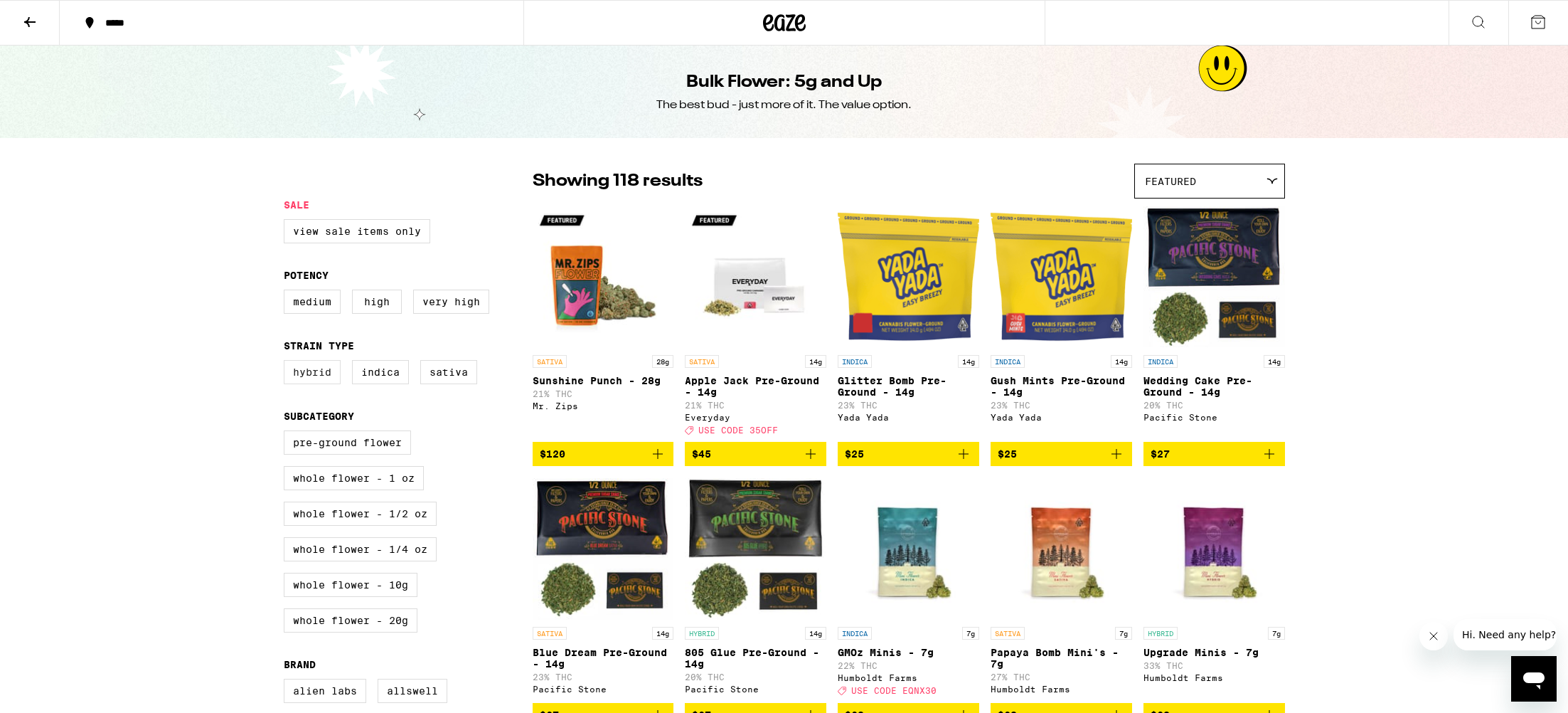
click at [336, 384] on label "Hybrid" at bounding box center [311, 372] width 57 height 24
click at [287, 363] on input "Hybrid" at bounding box center [286, 362] width 1 height 1
checkbox input "true"
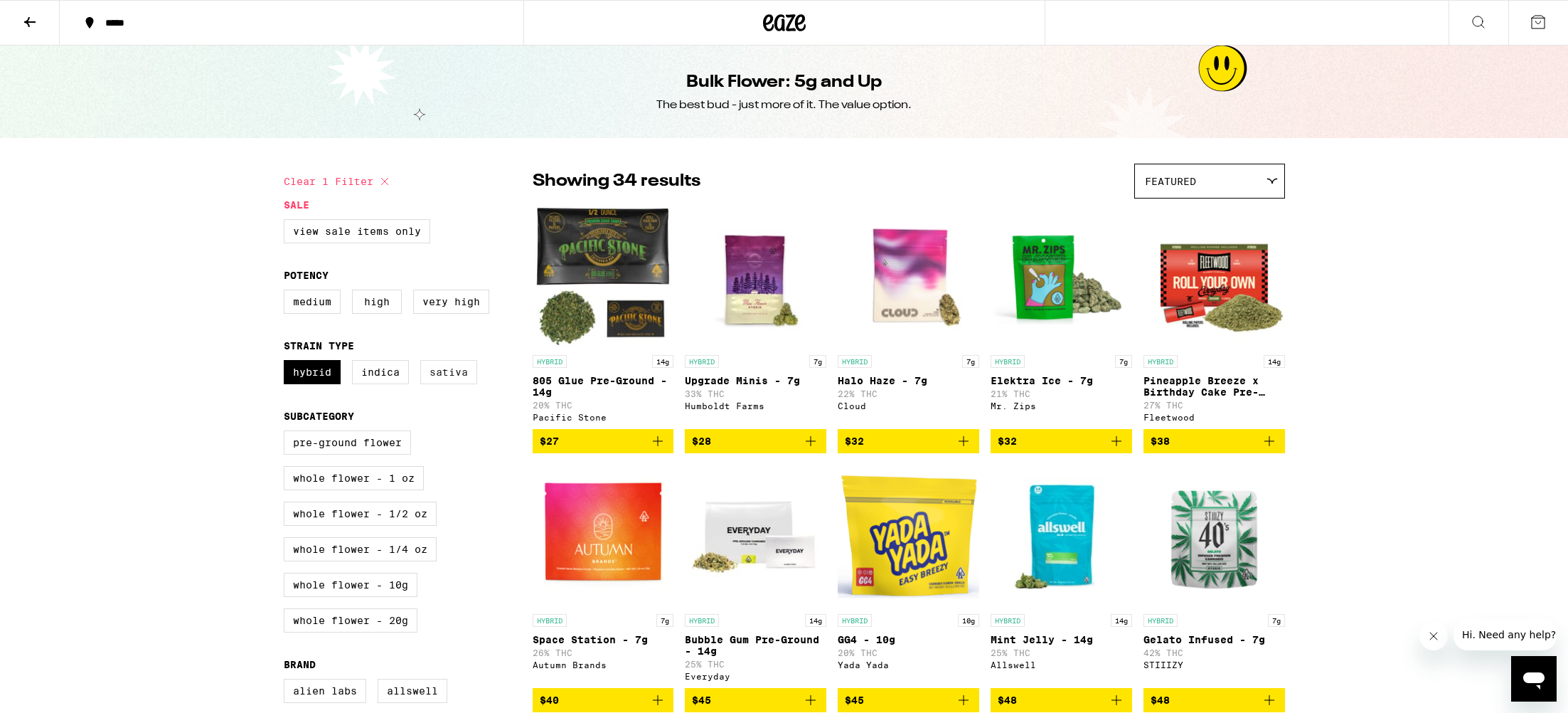
click at [428, 384] on label "Sativa" at bounding box center [448, 372] width 57 height 24
click at [287, 363] on input "Sativa" at bounding box center [286, 362] width 1 height 1
checkbox input "true"
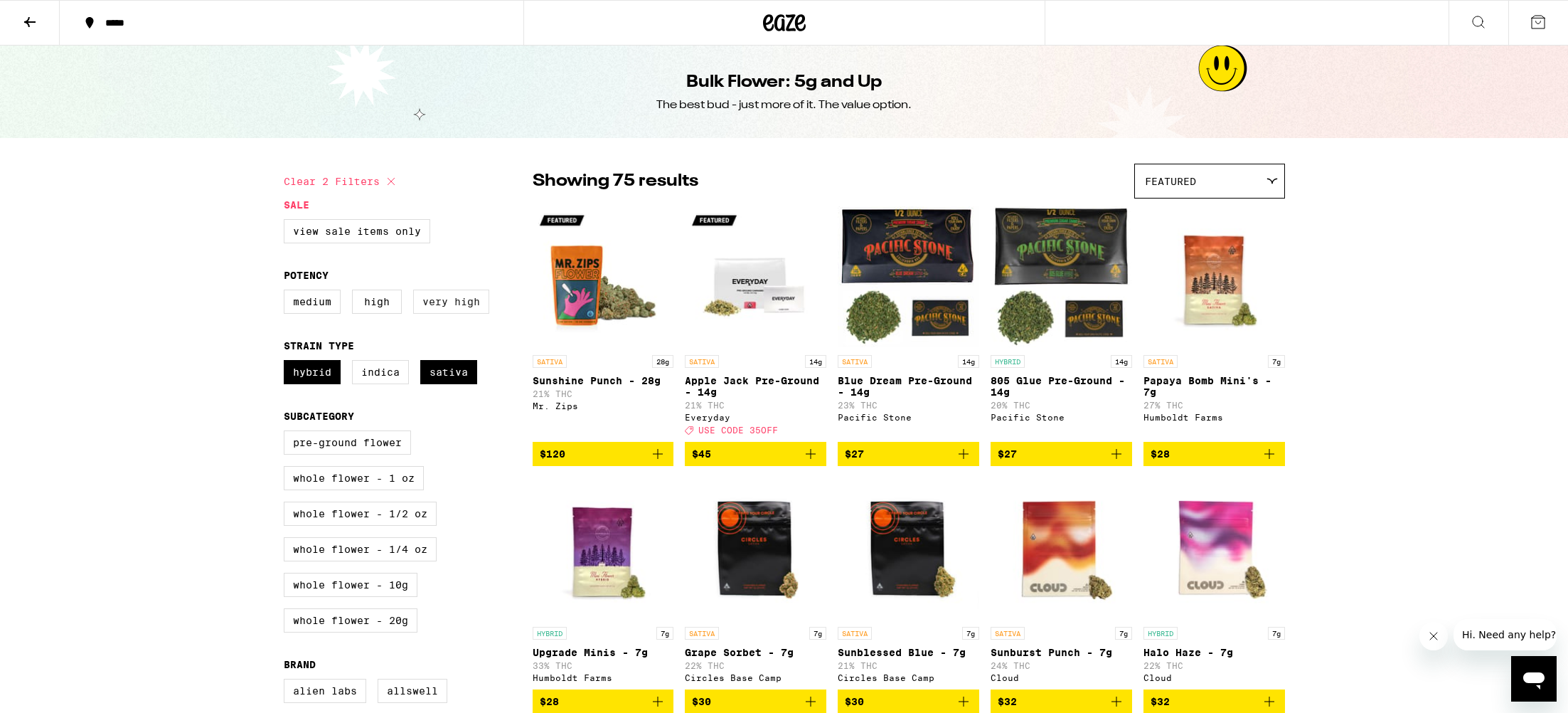
click at [459, 314] on label "Very High" at bounding box center [451, 301] width 76 height 24
click at [287, 292] on input "Very High" at bounding box center [286, 292] width 1 height 1
checkbox input "true"
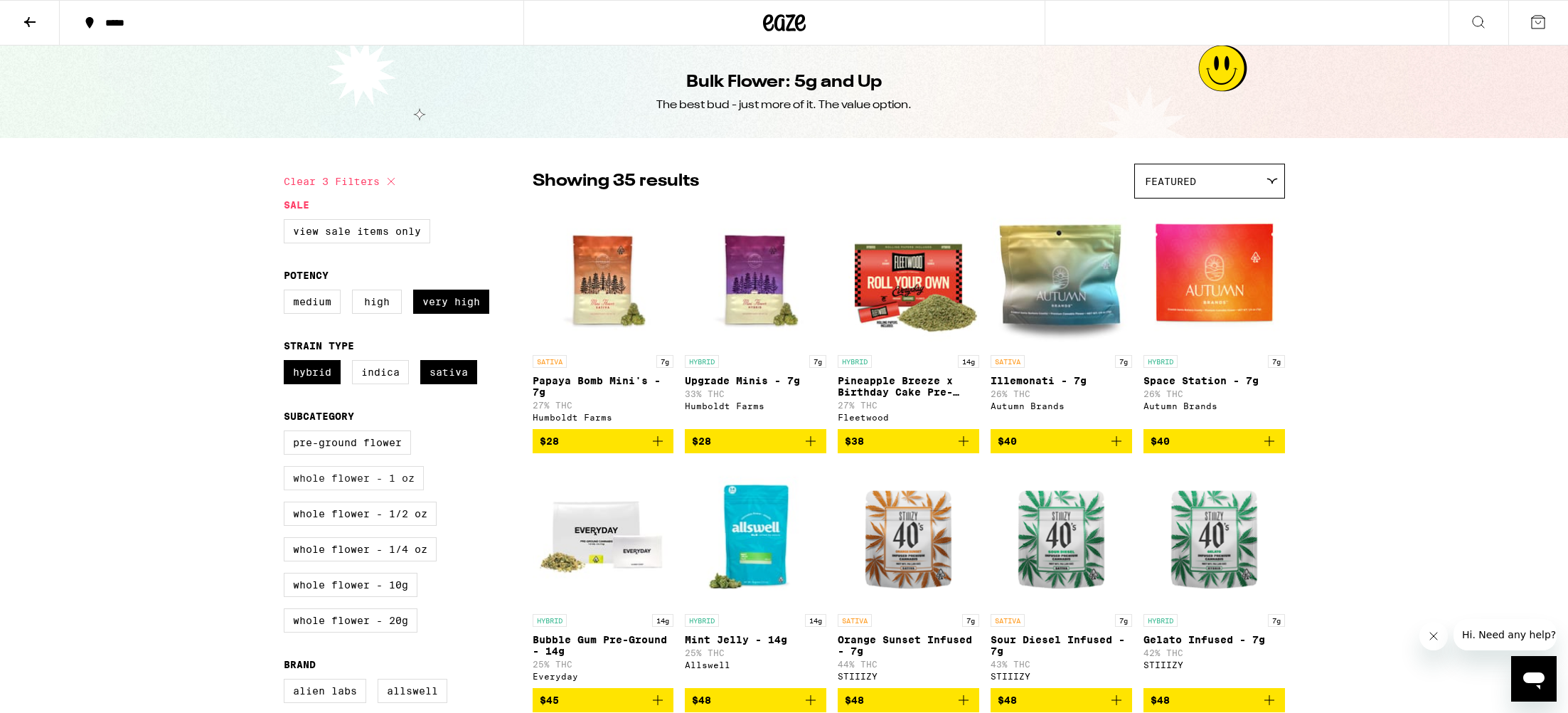
click at [372, 491] on label "Whole Flower - 1 oz" at bounding box center [353, 478] width 140 height 24
click at [287, 433] on input "Whole Flower - 1 oz" at bounding box center [286, 432] width 1 height 1
checkbox input "true"
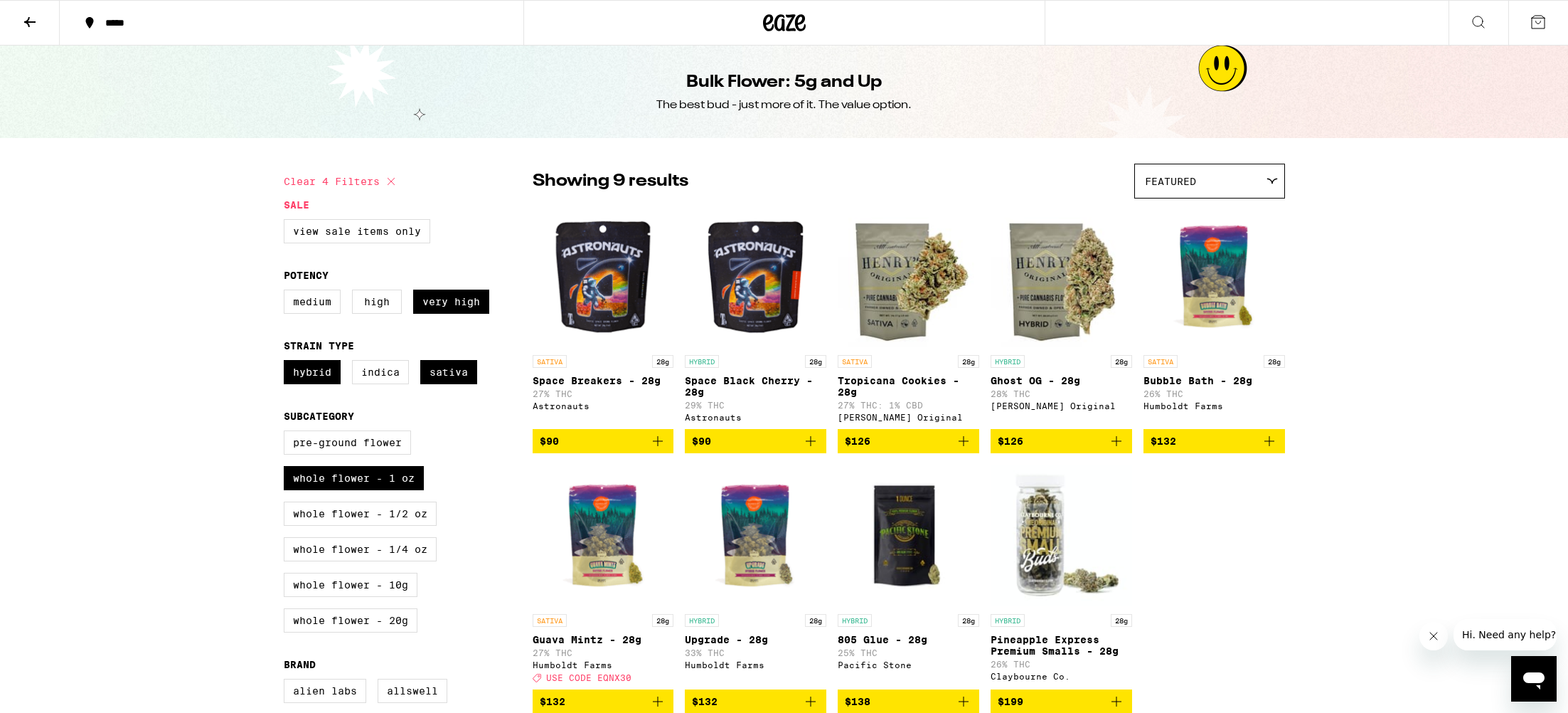
click at [728, 444] on span "$90" at bounding box center [755, 440] width 127 height 17
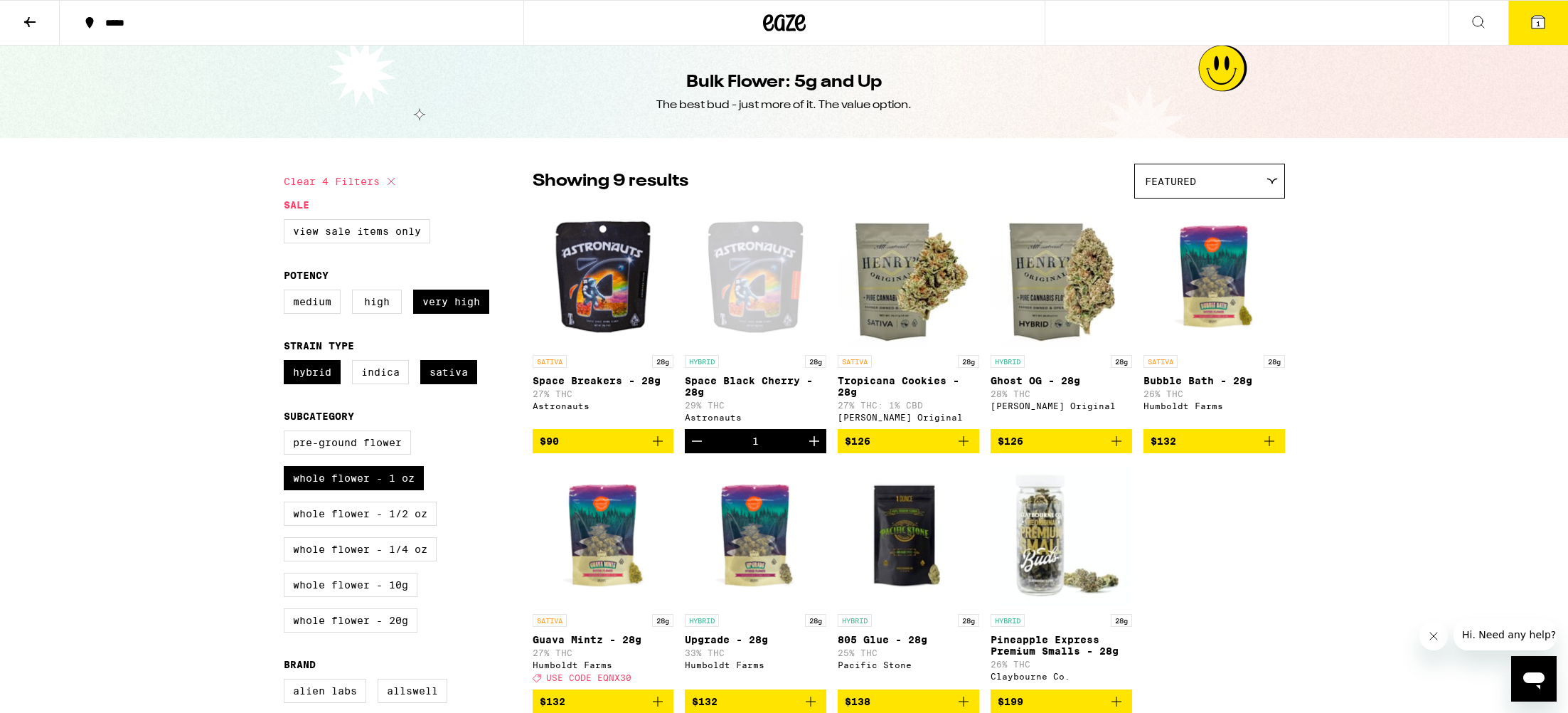
click at [790, 306] on div "Open page for Space Black Cherry - 28g from Astronauts" at bounding box center [755, 276] width 141 height 142
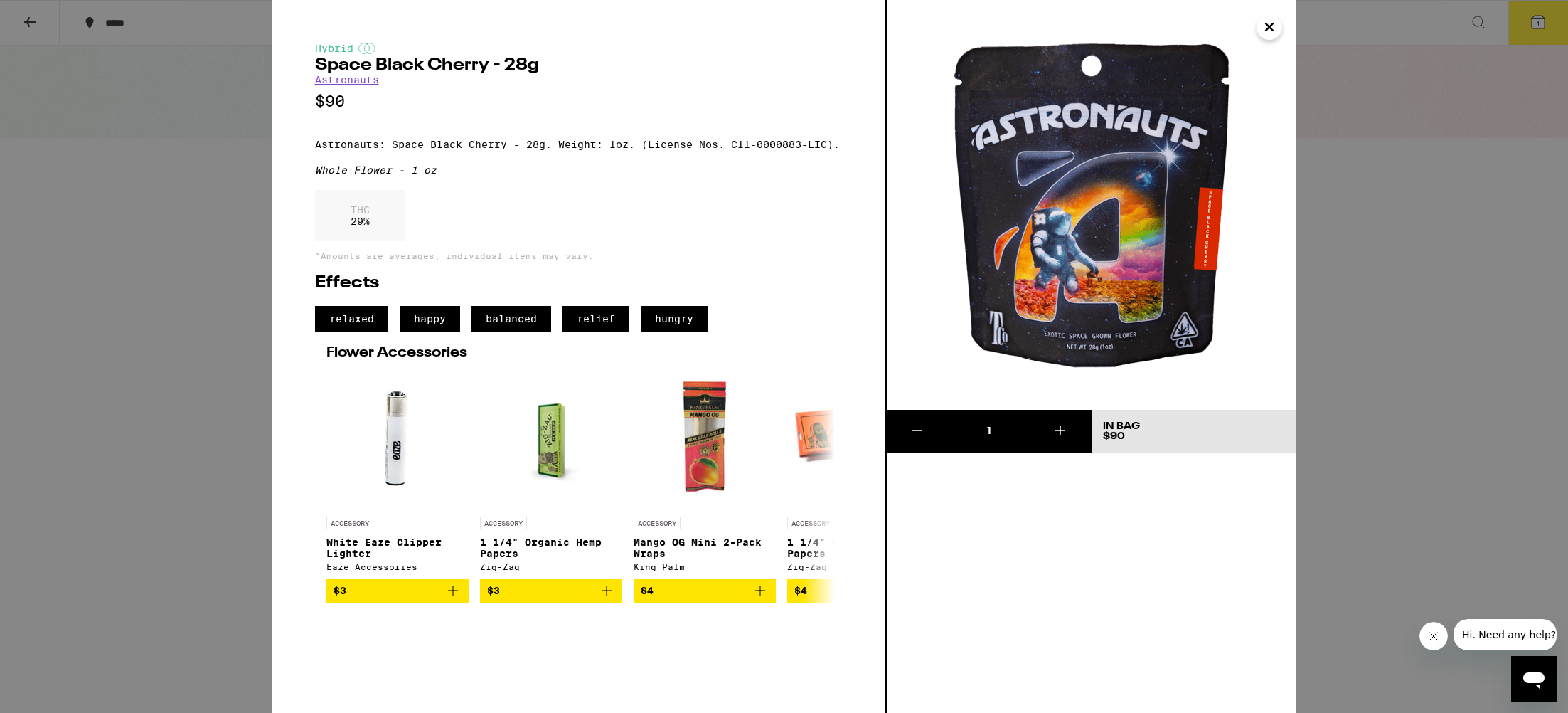
click at [983, 415] on div "1" at bounding box center [989, 431] width 205 height 43
click at [986, 432] on div "1" at bounding box center [989, 431] width 82 height 14
click at [997, 430] on div "1" at bounding box center [989, 431] width 82 height 14
drag, startPoint x: 1085, startPoint y: 261, endPoint x: 1076, endPoint y: 260, distance: 9.1
click at [1085, 261] on img at bounding box center [1092, 205] width 409 height 410
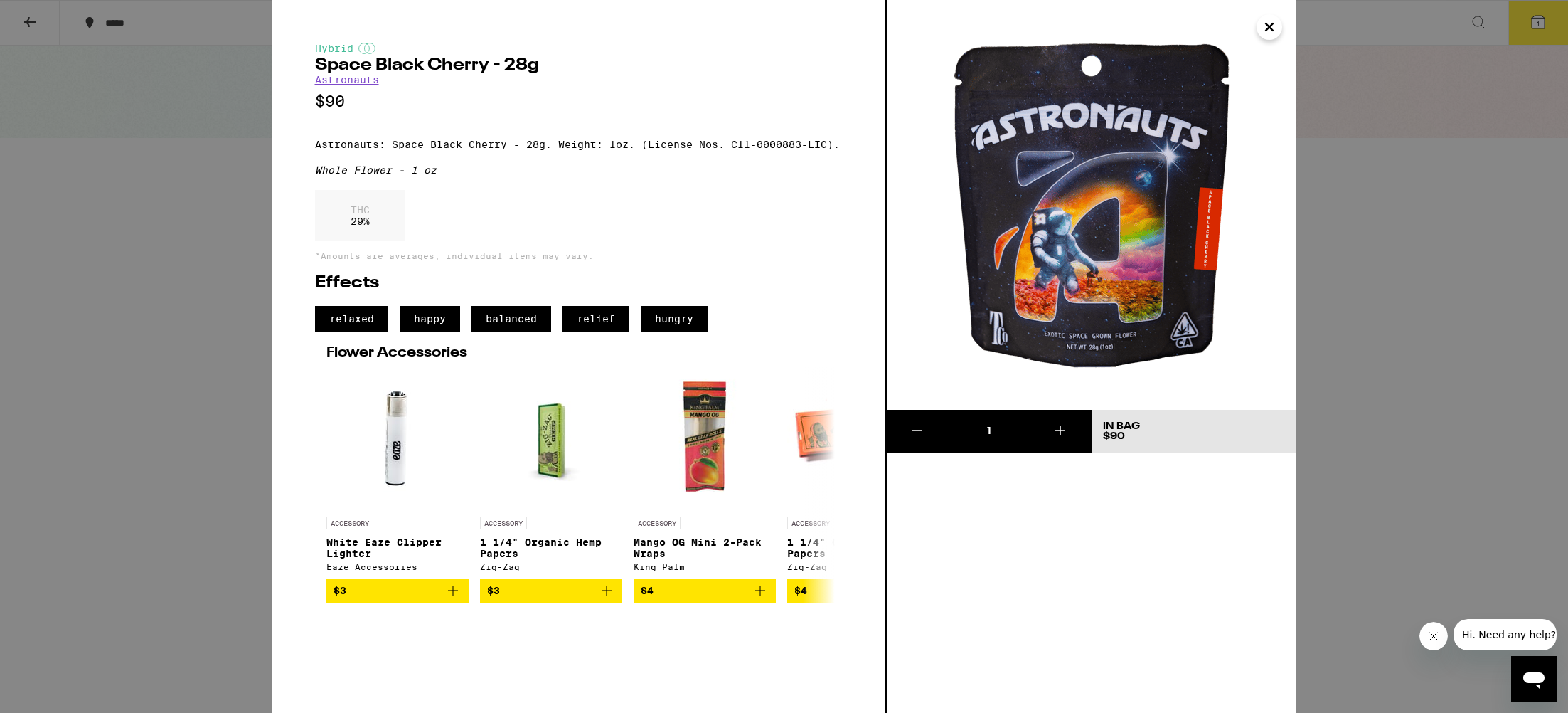
click at [353, 82] on link "Astronauts" at bounding box center [347, 79] width 64 height 11
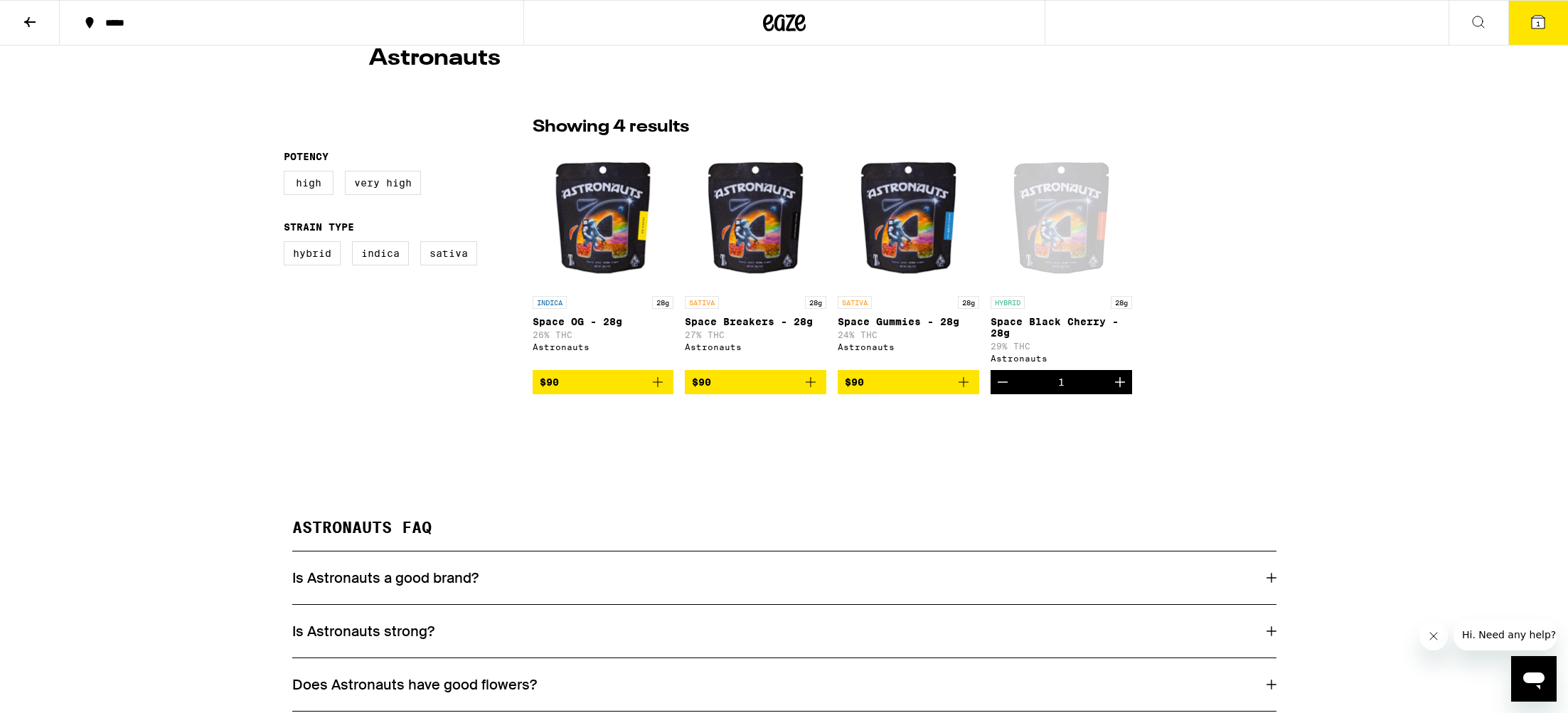
scroll to position [270, 0]
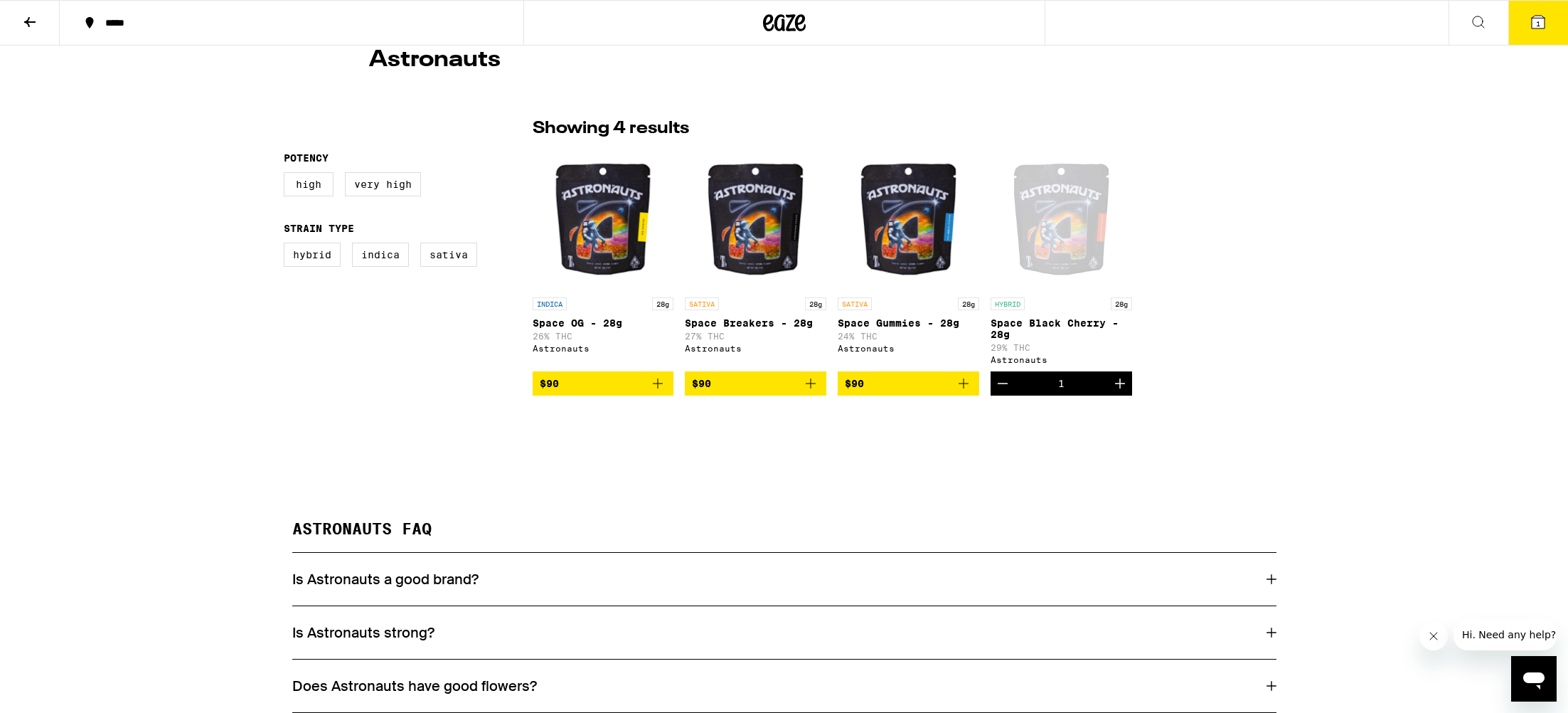
click at [1540, 21] on span "1" at bounding box center [1539, 24] width 4 height 9
